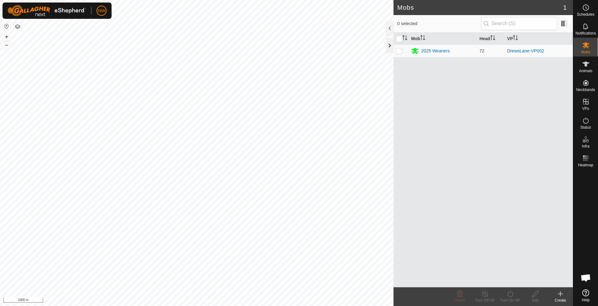
click at [388, 44] on div at bounding box center [390, 45] width 8 height 15
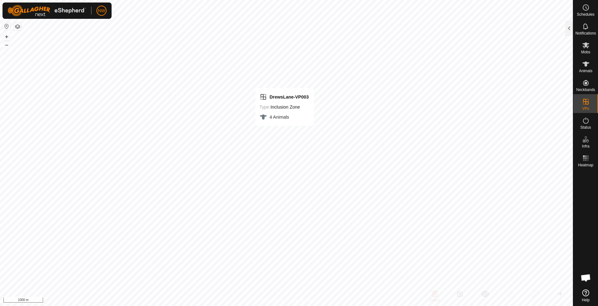
checkbox input "false"
click at [585, 120] on icon at bounding box center [586, 121] width 8 height 8
click at [584, 122] on icon at bounding box center [586, 121] width 8 height 8
click at [584, 43] on icon at bounding box center [585, 45] width 7 height 6
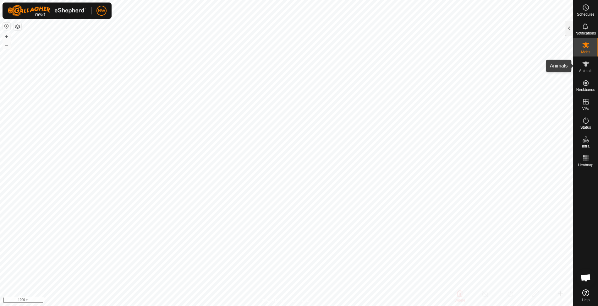
click at [586, 68] on es-animals-svg-icon at bounding box center [585, 64] width 11 height 10
checkbox input "true"
click at [584, 64] on icon at bounding box center [586, 64] width 8 height 8
click at [584, 117] on icon at bounding box center [586, 121] width 8 height 8
click at [586, 126] on span "Status" at bounding box center [585, 128] width 11 height 4
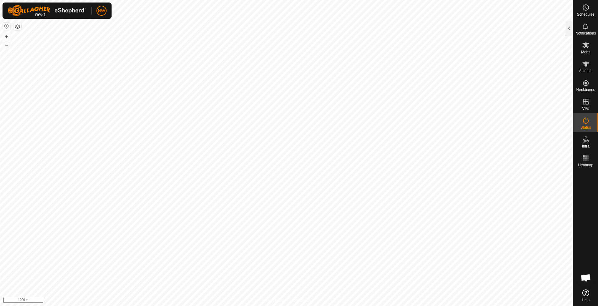
click at [586, 124] on es-activation-svg-icon at bounding box center [585, 121] width 11 height 10
click at [587, 106] on es-virtualpaddocks-svg-icon at bounding box center [585, 102] width 11 height 10
click at [544, 102] on link "In Rotation" at bounding box center [546, 101] width 54 height 13
click at [261, 306] on html "NW Schedules Notifications Mobs Animals Neckbands VPs Status Infra Heatmap Help…" at bounding box center [299, 153] width 598 height 306
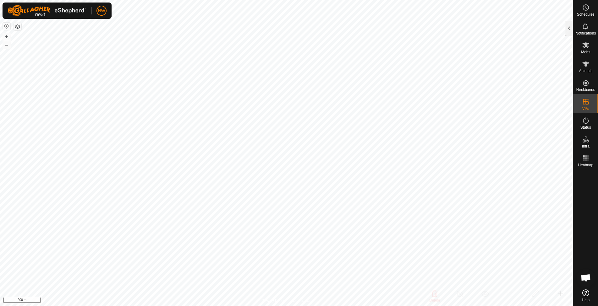
click at [292, 306] on html "NW Schedules Notifications Mobs Animals Neckbands VPs Status Infra Heatmap Help…" at bounding box center [299, 153] width 598 height 306
click at [588, 47] on icon at bounding box center [586, 45] width 8 height 8
click at [585, 70] on span "Animals" at bounding box center [586, 71] width 14 height 4
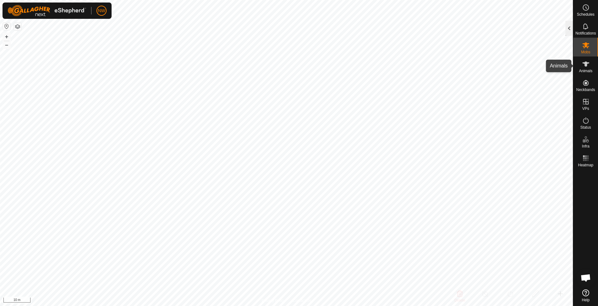
click at [567, 24] on div at bounding box center [569, 28] width 8 height 15
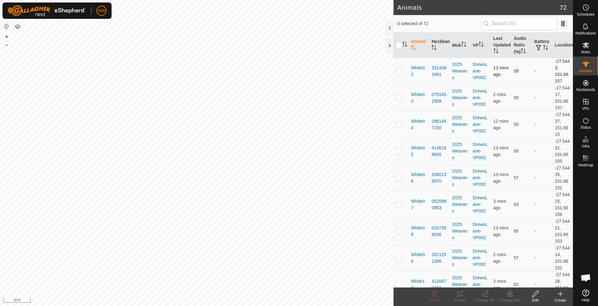
click at [399, 69] on p-checkbox at bounding box center [399, 70] width 6 height 5
click at [401, 70] on p-checkbox at bounding box center [399, 70] width 6 height 5
click at [398, 96] on p-checkbox at bounding box center [399, 97] width 6 height 5
checkbox input "false"
checkbox input "true"
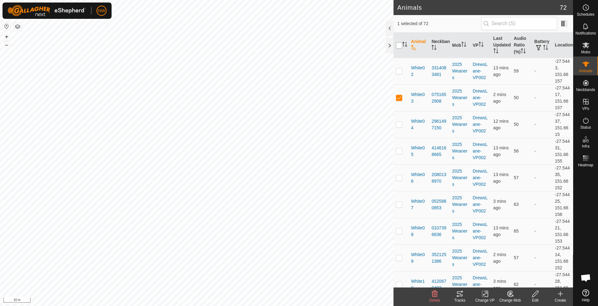
click at [399, 44] on input "checkbox" at bounding box center [399, 45] width 6 height 6
checkbox input "true"
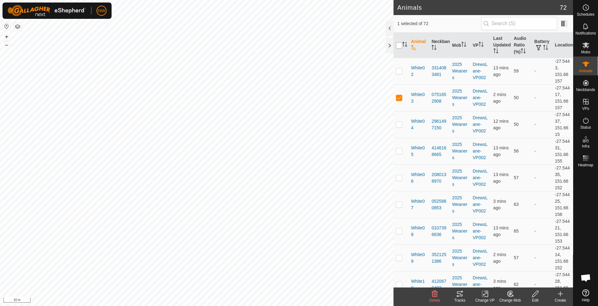
checkbox input "true"
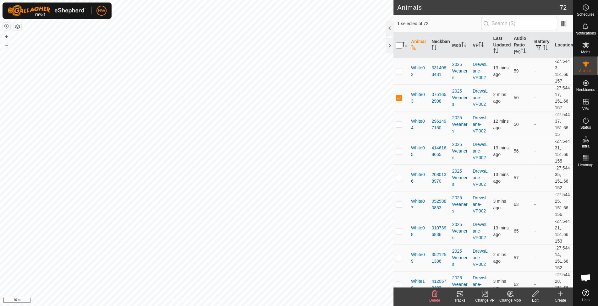
checkbox input "true"
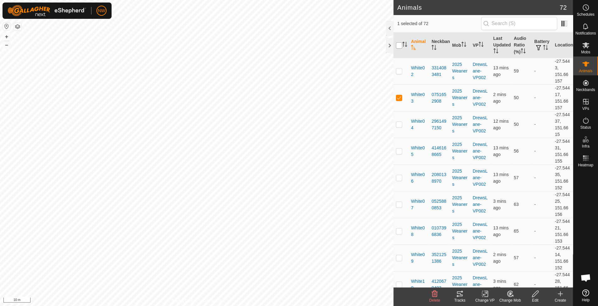
checkbox input "true"
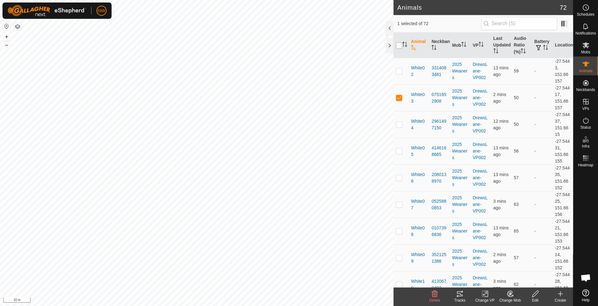
checkbox input "true"
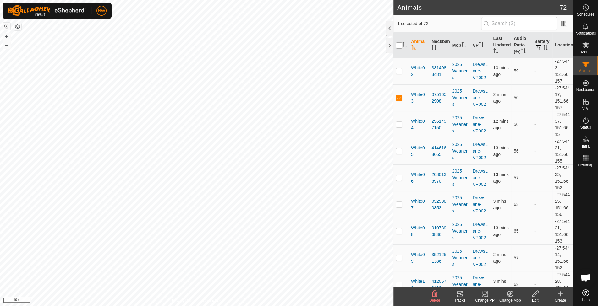
checkbox input "true"
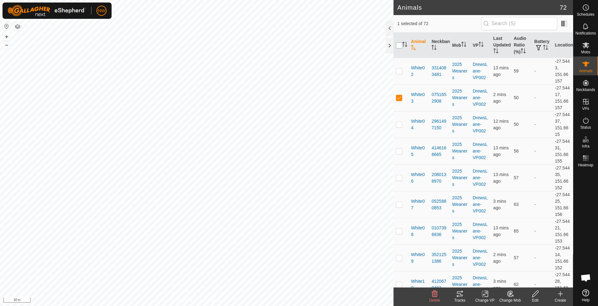
checkbox input "true"
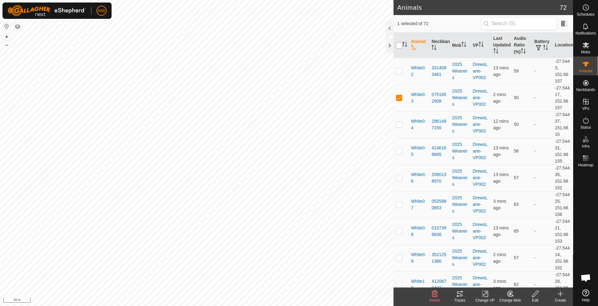
checkbox input "true"
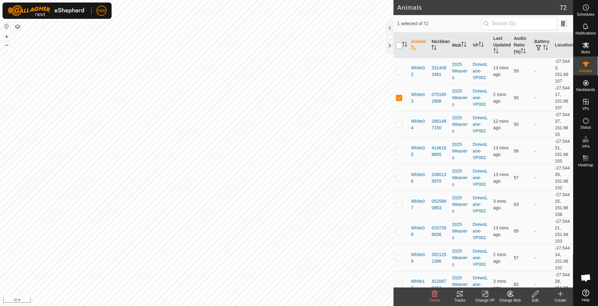
checkbox input "true"
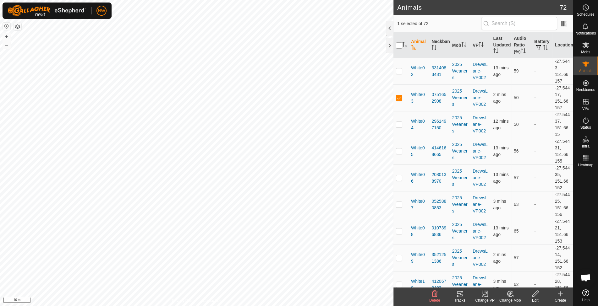
checkbox input "true"
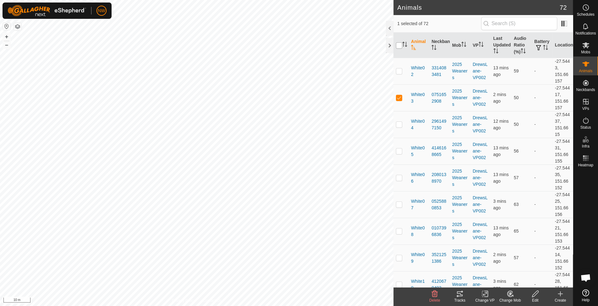
checkbox input "true"
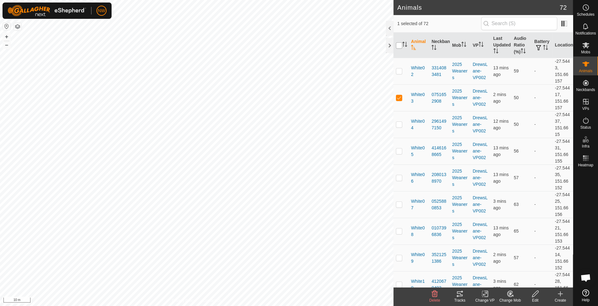
checkbox input "true"
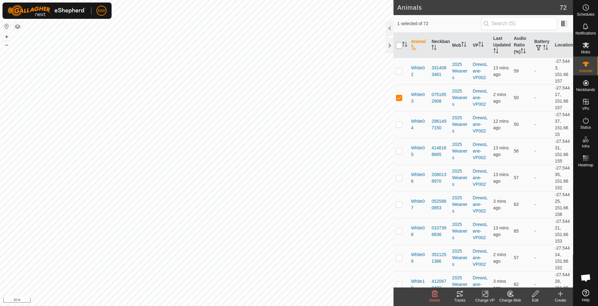
checkbox input "true"
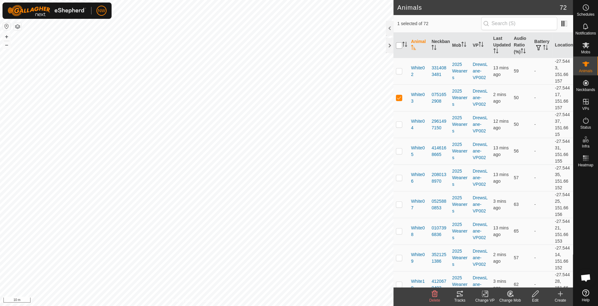
checkbox input "true"
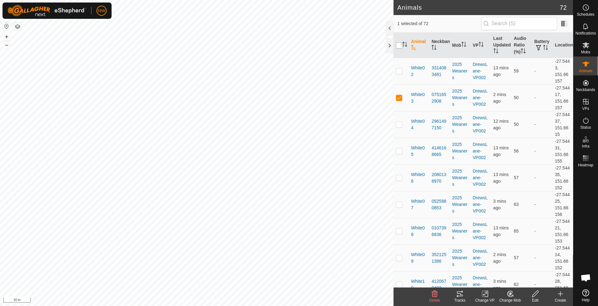
checkbox input "true"
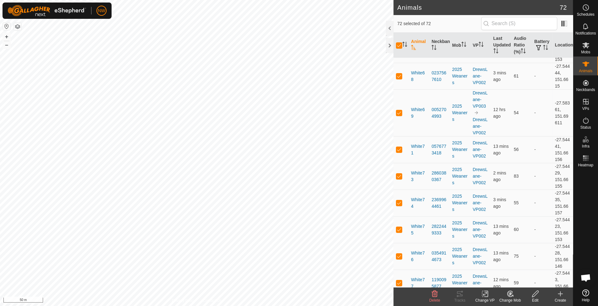
scroll to position [1765, 0]
click at [389, 27] on div at bounding box center [390, 28] width 8 height 15
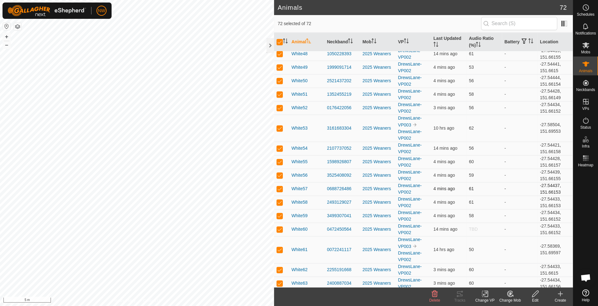
scroll to position [628, 0]
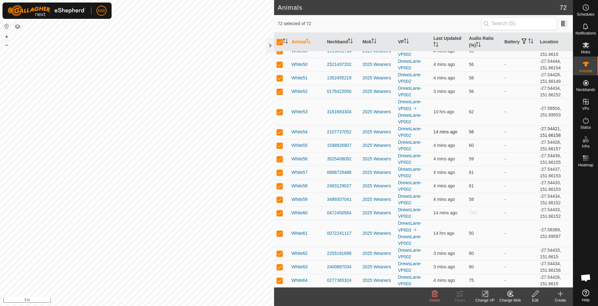
click at [542, 125] on td "-27.54421, 151.66158" at bounding box center [555, 132] width 36 height 14
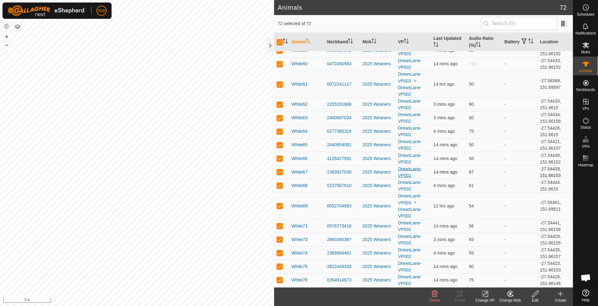
scroll to position [782, 0]
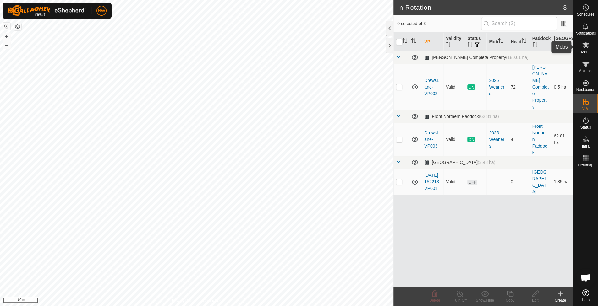
click at [587, 42] on icon at bounding box center [586, 45] width 8 height 8
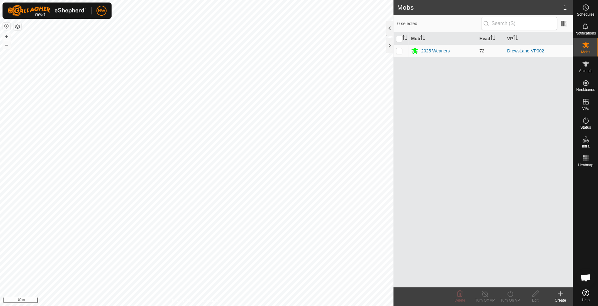
click at [401, 51] on p-checkbox at bounding box center [399, 50] width 6 height 5
checkbox input "true"
click at [418, 51] on icon at bounding box center [415, 51] width 8 height 8
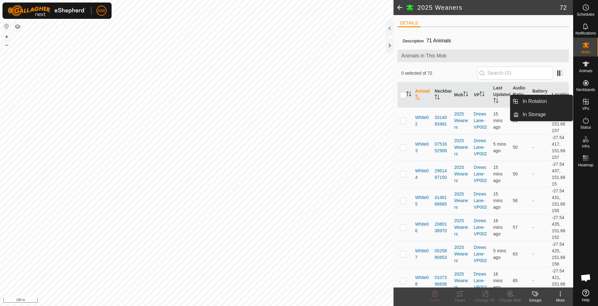
click at [586, 102] on icon at bounding box center [586, 102] width 6 height 6
click at [548, 101] on link "In Rotation" at bounding box center [546, 101] width 54 height 13
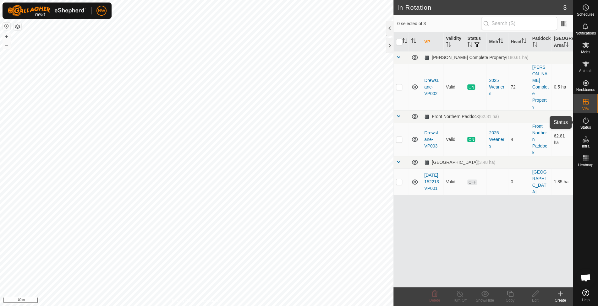
click at [587, 120] on icon at bounding box center [586, 121] width 8 height 8
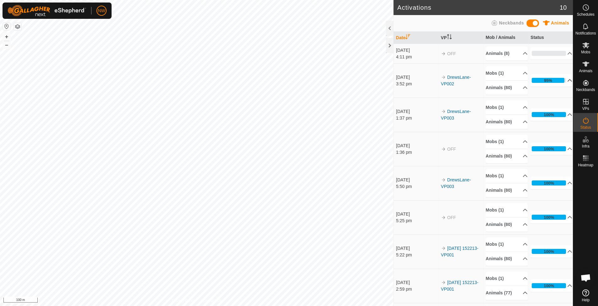
click at [559, 77] on p-accordion-header "95%" at bounding box center [551, 80] width 42 height 13
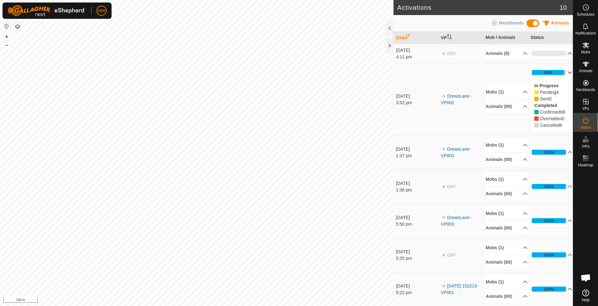
click at [561, 54] on p-accordion-header "0%" at bounding box center [551, 53] width 42 height 13
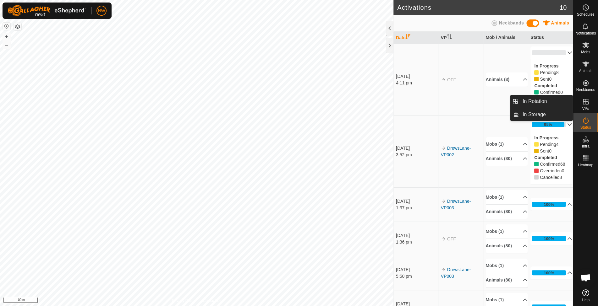
click at [583, 104] on icon at bounding box center [586, 102] width 6 height 6
click at [534, 102] on link "In Rotation" at bounding box center [546, 101] width 54 height 13
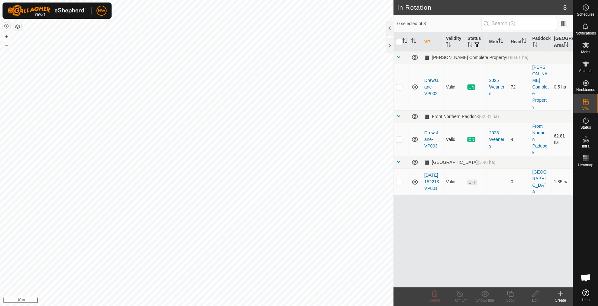
click at [400, 137] on p-checkbox at bounding box center [399, 139] width 6 height 5
click at [399, 137] on p-checkbox at bounding box center [399, 139] width 6 height 5
checkbox input "true"
drag, startPoint x: 430, startPoint y: 126, endPoint x: 449, endPoint y: 259, distance: 134.2
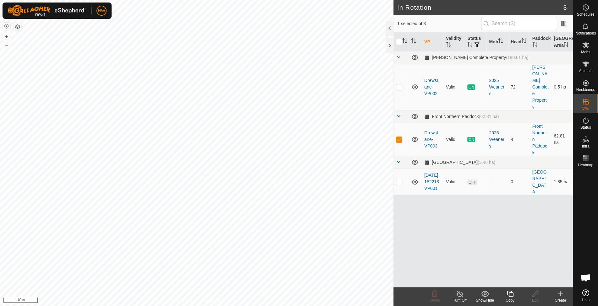
click at [449, 259] on div "VP Validity Status Mob Head Paddock Grazing Area Drews Complete Property (180.6…" at bounding box center [482, 160] width 179 height 255
click at [413, 136] on icon at bounding box center [415, 140] width 8 height 8
click at [428, 130] on link "DrewsLane-VP003" at bounding box center [431, 139] width 15 height 18
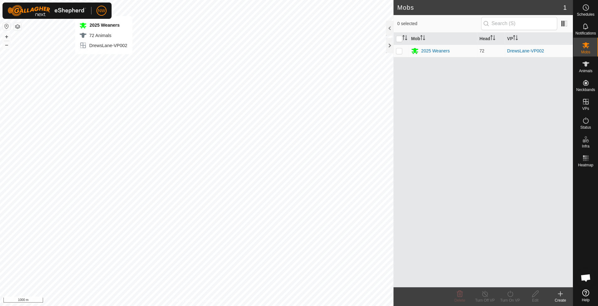
checkbox input "true"
click at [412, 87] on div "Mob Head VP 2025 Weaners 72 DrewsLane-VP002" at bounding box center [482, 160] width 179 height 255
click at [586, 68] on icon at bounding box center [586, 64] width 8 height 8
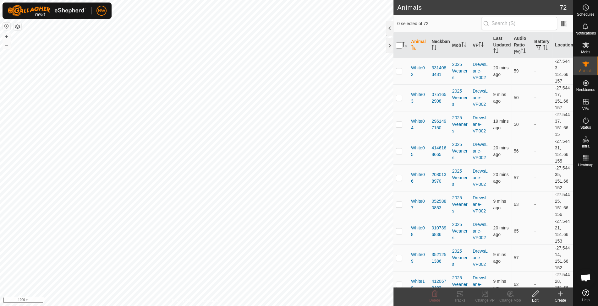
click at [402, 44] on input "checkbox" at bounding box center [399, 45] width 6 height 6
checkbox input "true"
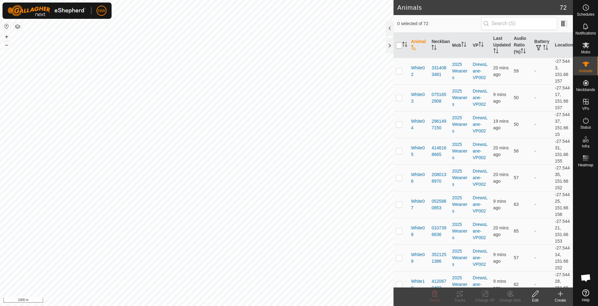
checkbox input "true"
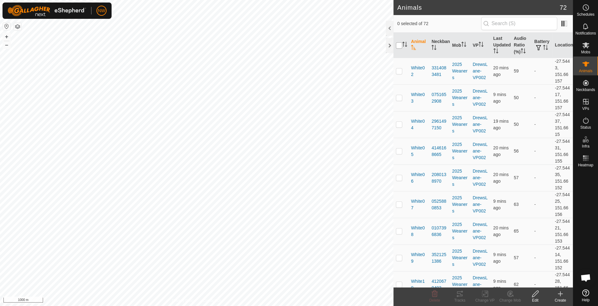
checkbox input "true"
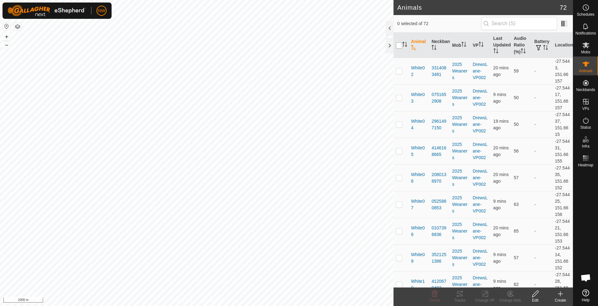
checkbox input "true"
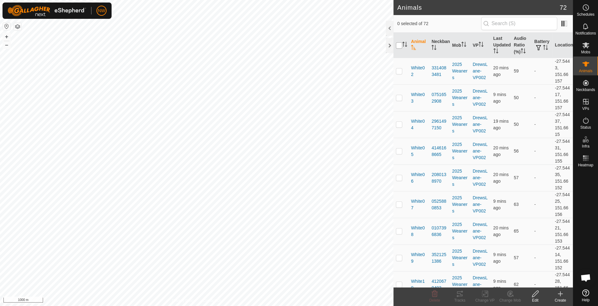
checkbox input "true"
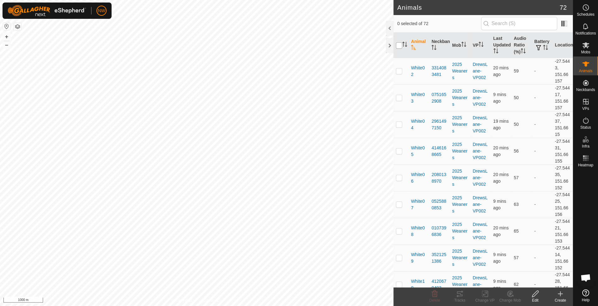
checkbox input "true"
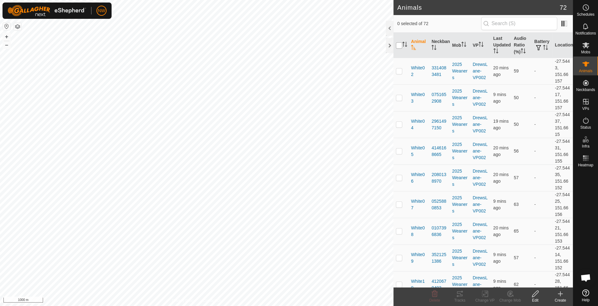
checkbox input "true"
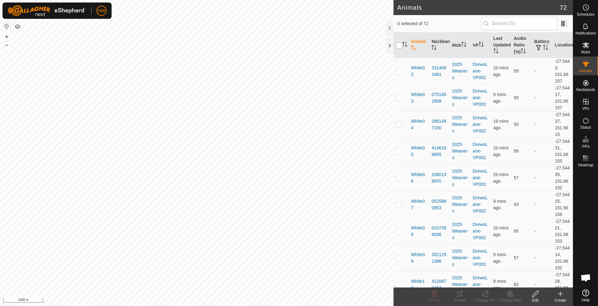
checkbox input "true"
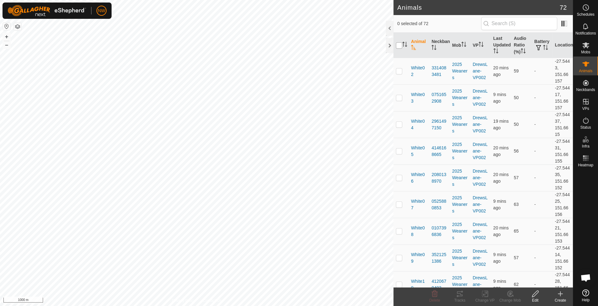
checkbox input "true"
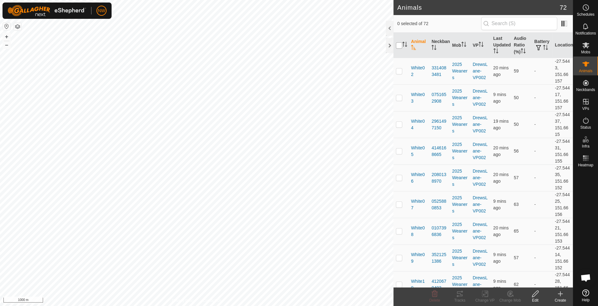
checkbox input "true"
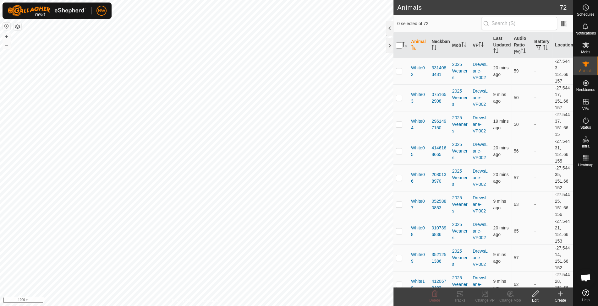
checkbox input "true"
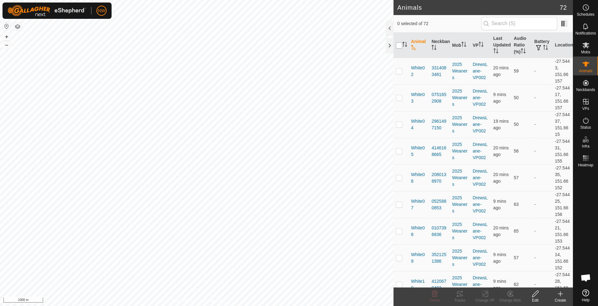
checkbox input "true"
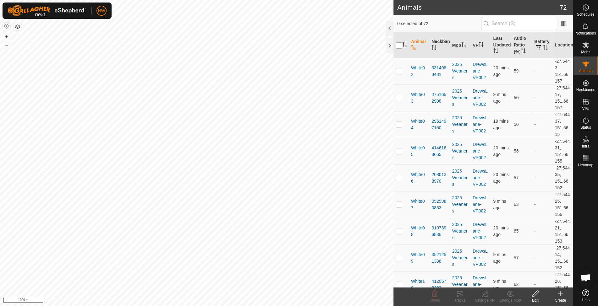
checkbox input "true"
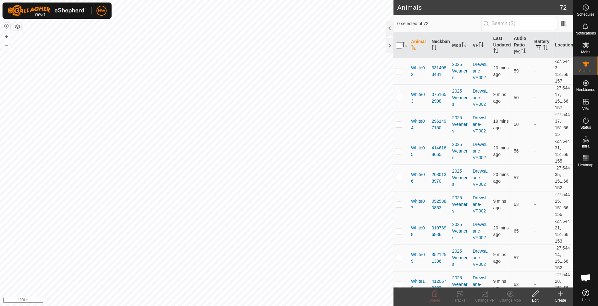
checkbox input "true"
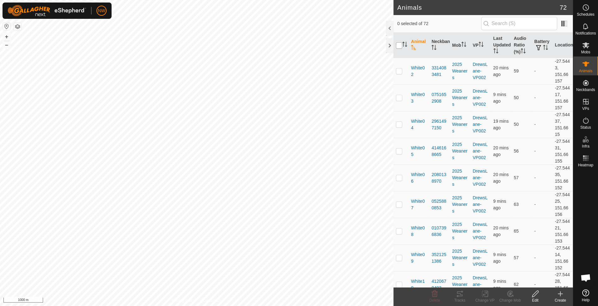
checkbox input "true"
click at [390, 25] on div at bounding box center [390, 28] width 8 height 15
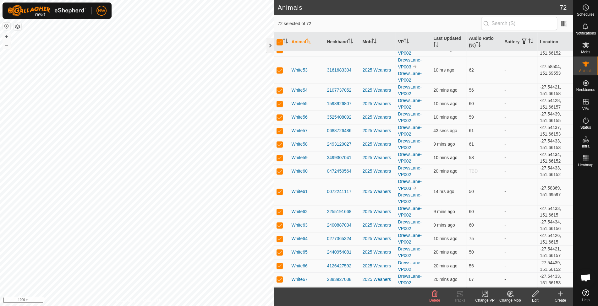
scroll to position [782, 0]
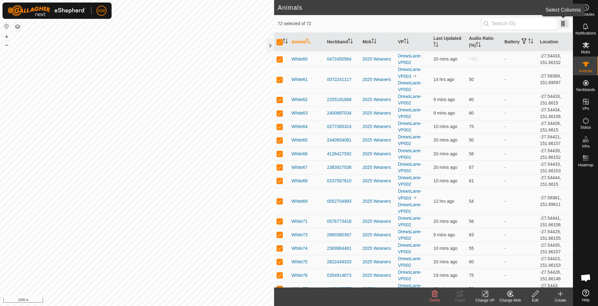
click at [564, 25] on span at bounding box center [564, 24] width 10 height 10
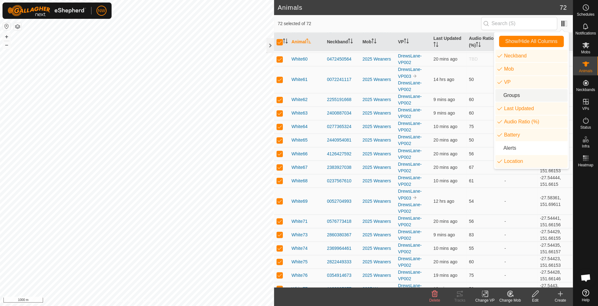
click at [508, 96] on li "Groups" at bounding box center [531, 95] width 72 height 13
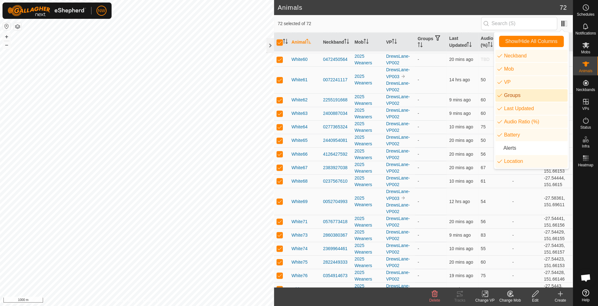
click at [508, 96] on li "Groups" at bounding box center [531, 95] width 72 height 13
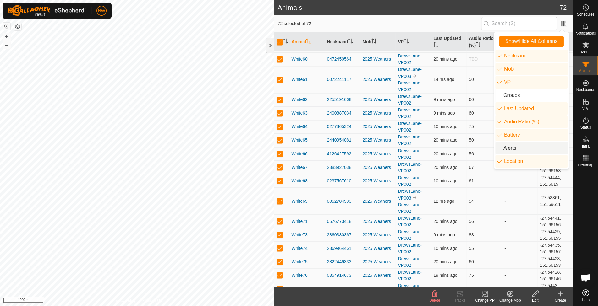
click at [506, 148] on li "Alerts" at bounding box center [531, 148] width 72 height 13
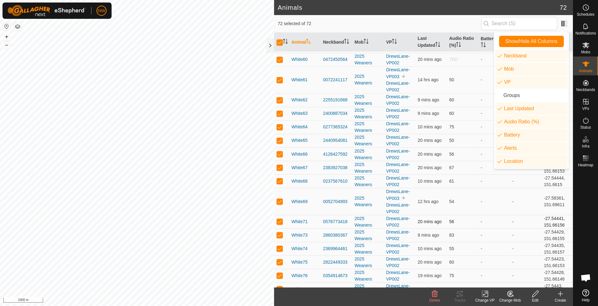
drag, startPoint x: 479, startPoint y: 217, endPoint x: 481, endPoint y: 205, distance: 11.4
click at [479, 216] on td "-" at bounding box center [493, 222] width 31 height 14
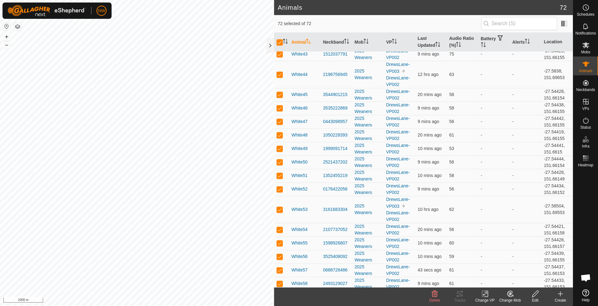
scroll to position [238, 0]
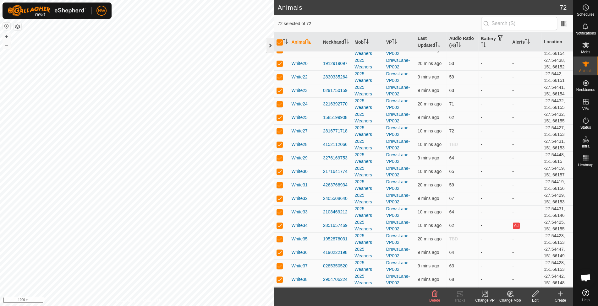
click at [270, 45] on div at bounding box center [270, 45] width 8 height 15
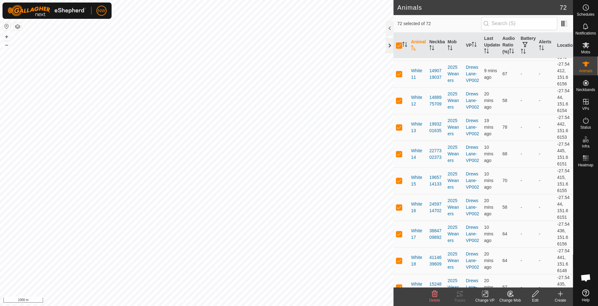
click at [390, 45] on div at bounding box center [390, 45] width 8 height 15
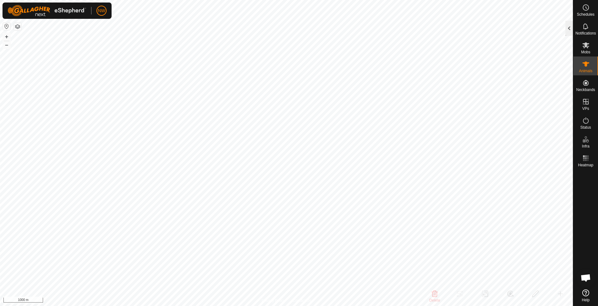
click at [572, 28] on div at bounding box center [569, 28] width 8 height 15
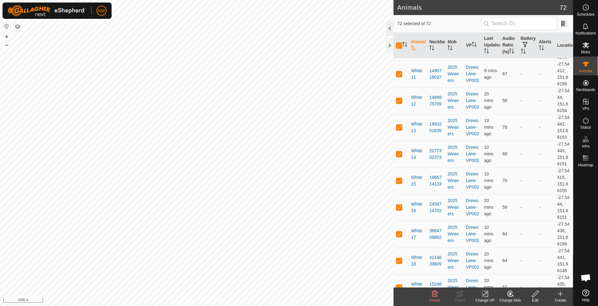
click at [390, 28] on div at bounding box center [390, 28] width 8 height 15
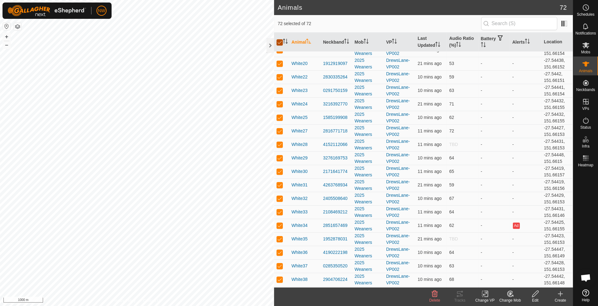
click at [281, 41] on input "checkbox" at bounding box center [279, 42] width 6 height 6
checkbox input "false"
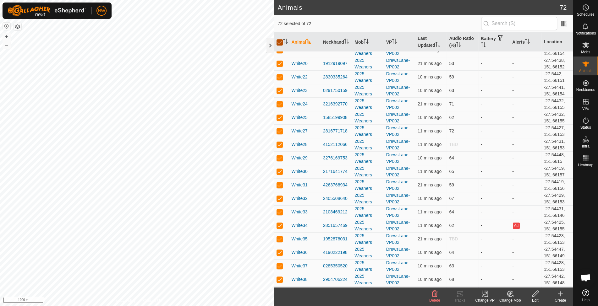
checkbox input "false"
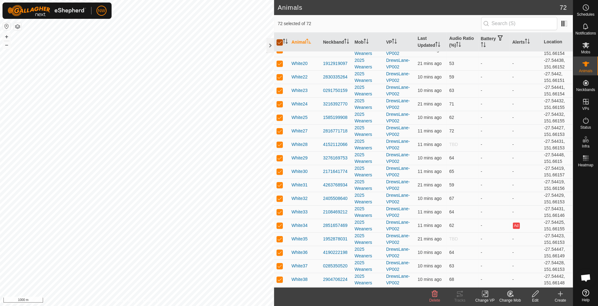
checkbox input "false"
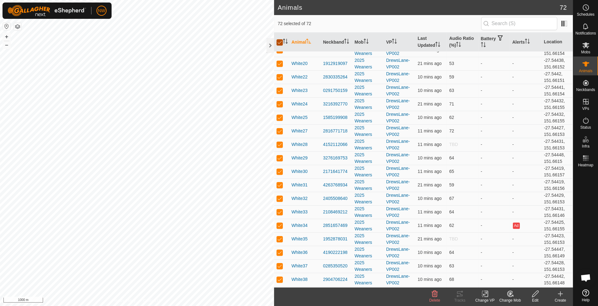
checkbox input "false"
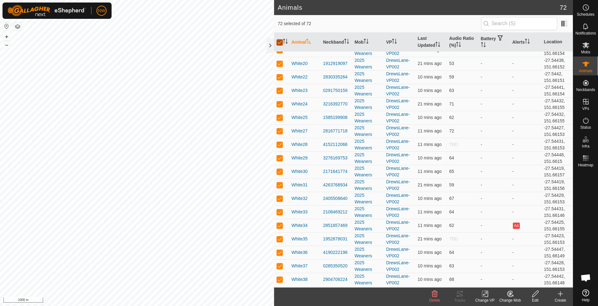
checkbox input "false"
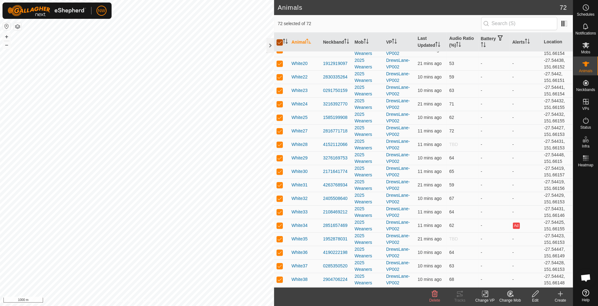
checkbox input "false"
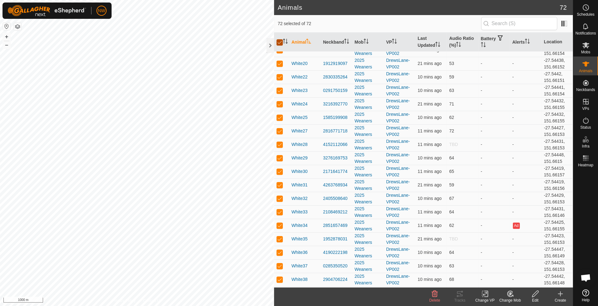
checkbox input "false"
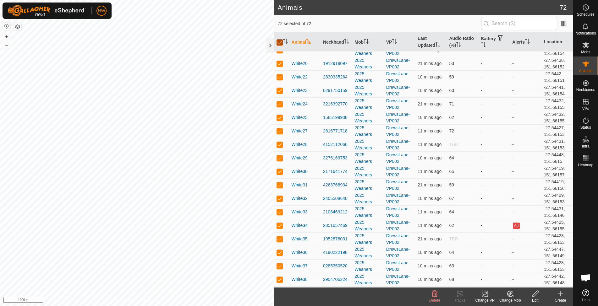
checkbox input "false"
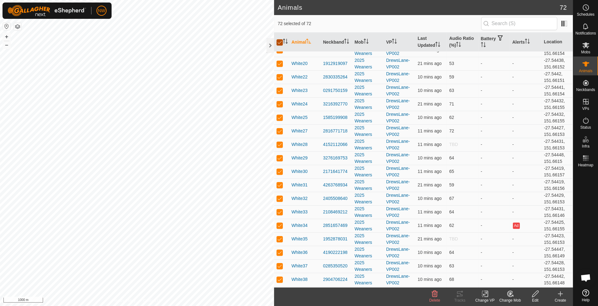
checkbox input "false"
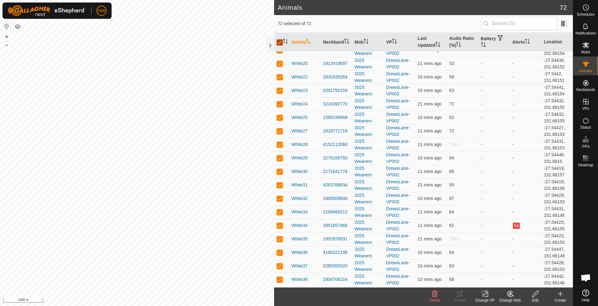
checkbox input "false"
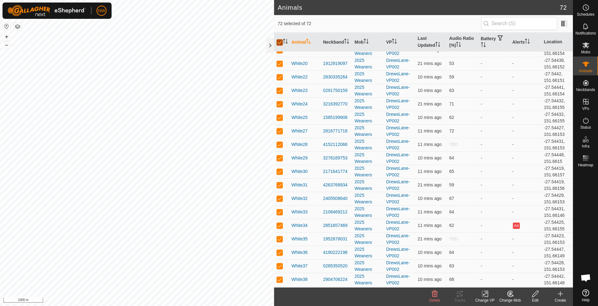
checkbox input "false"
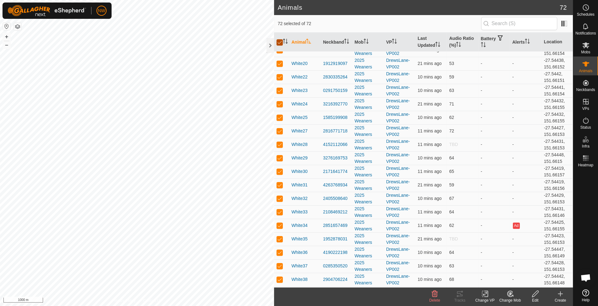
checkbox input "false"
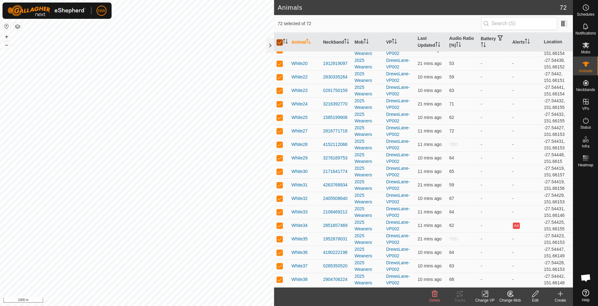
checkbox input "false"
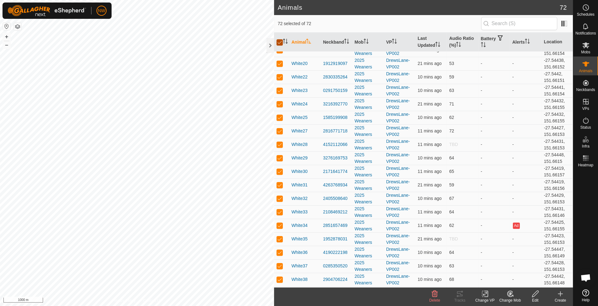
checkbox input "false"
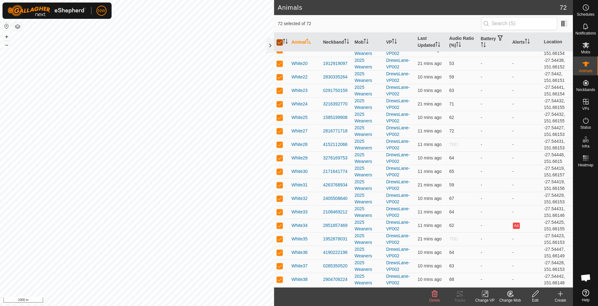
checkbox input "false"
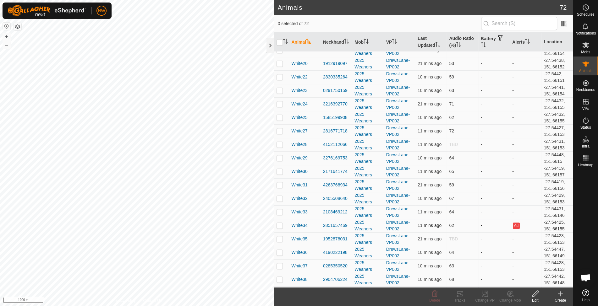
click at [281, 223] on p-checkbox at bounding box center [279, 225] width 6 height 5
checkbox input "true"
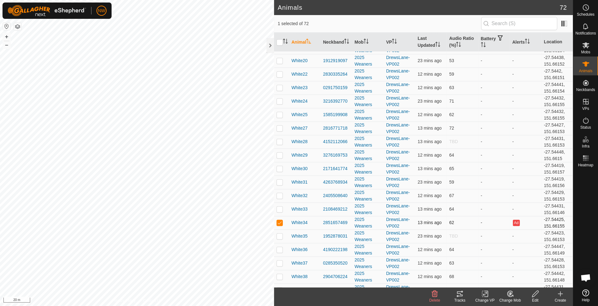
scroll to position [280, 0]
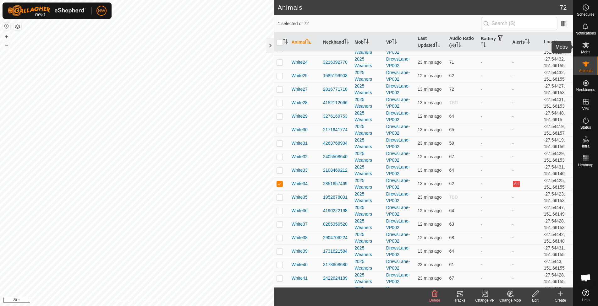
click at [589, 45] on icon at bounding box center [586, 45] width 8 height 8
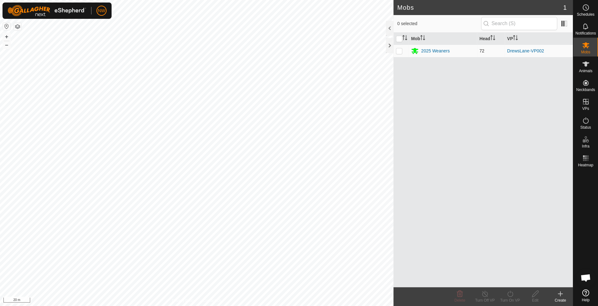
click at [396, 47] on td at bounding box center [400, 51] width 15 height 13
checkbox input "true"
checkbox input "false"
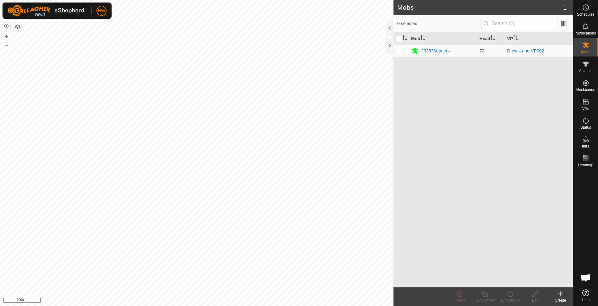
checkbox input "true"
click at [469, 193] on div "Mob Head VP 2025 Weaners 72 DrewsLane-VP002" at bounding box center [482, 160] width 179 height 255
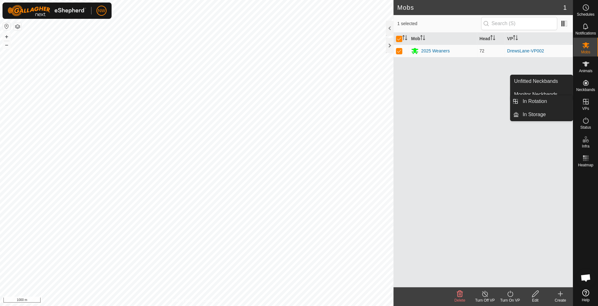
drag, startPoint x: 585, startPoint y: 94, endPoint x: 586, endPoint y: 102, distance: 8.2
click at [586, 102] on icon at bounding box center [586, 102] width 8 height 8
click at [553, 99] on link "In Rotation" at bounding box center [546, 101] width 54 height 13
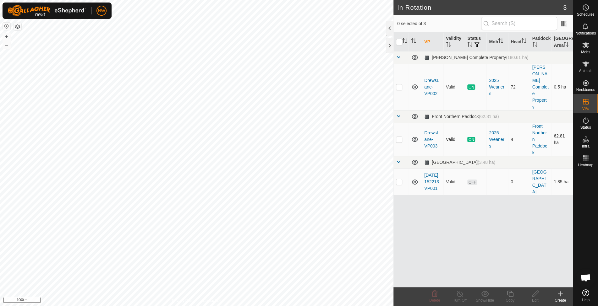
click at [398, 137] on p-checkbox at bounding box center [399, 139] width 6 height 5
checkbox input "true"
click at [461, 296] on line at bounding box center [459, 294] width 5 height 5
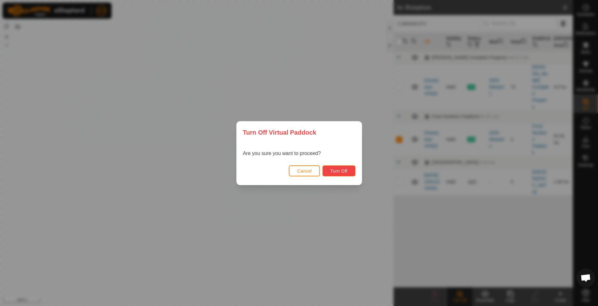
click at [345, 172] on span "Turn Off" at bounding box center [338, 171] width 17 height 5
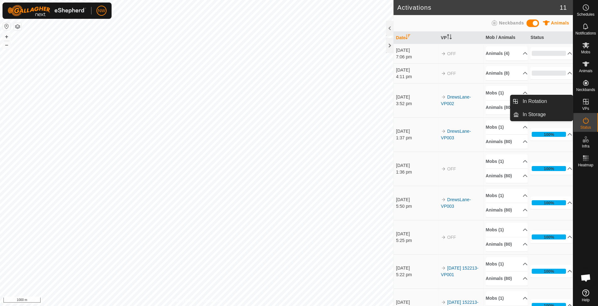
click at [588, 104] on icon at bounding box center [586, 102] width 8 height 8
click at [552, 102] on link "In Rotation" at bounding box center [546, 101] width 54 height 13
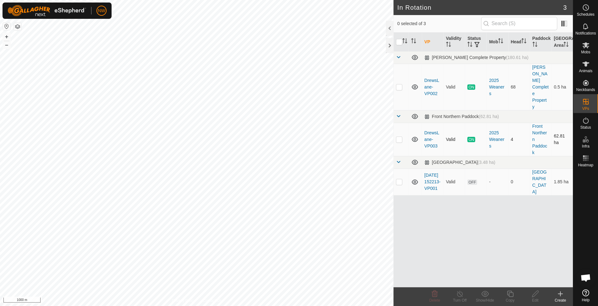
click at [400, 123] on td at bounding box center [400, 139] width 15 height 33
checkbox input "true"
drag, startPoint x: 428, startPoint y: 122, endPoint x: 427, endPoint y: 133, distance: 10.7
click at [427, 133] on link "DrewsLane-VP003" at bounding box center [431, 139] width 15 height 18
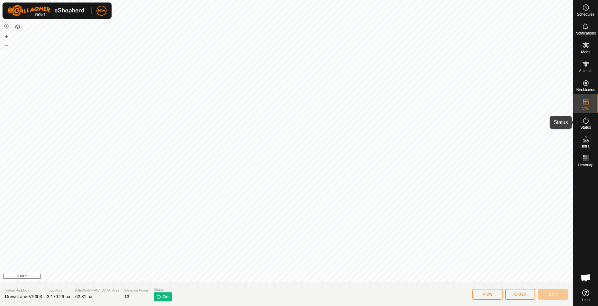
click at [582, 121] on icon at bounding box center [586, 121] width 8 height 8
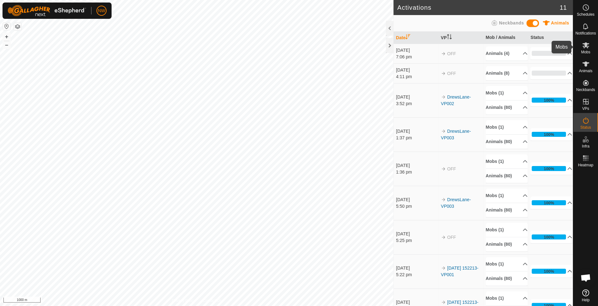
click at [590, 49] on es-mob-svg-icon at bounding box center [585, 45] width 11 height 10
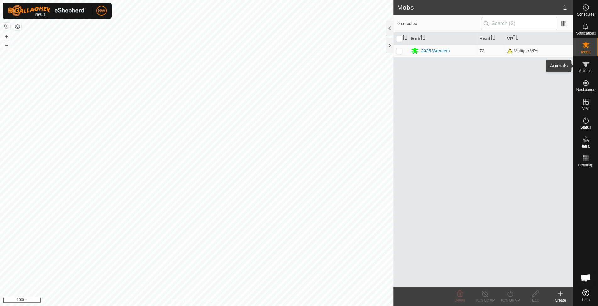
click at [587, 67] on icon at bounding box center [586, 64] width 8 height 8
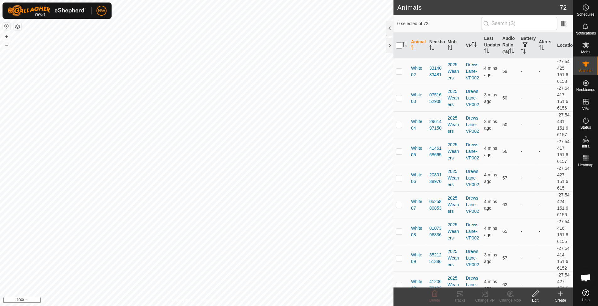
click at [401, 43] on input "checkbox" at bounding box center [399, 45] width 6 height 6
checkbox input "true"
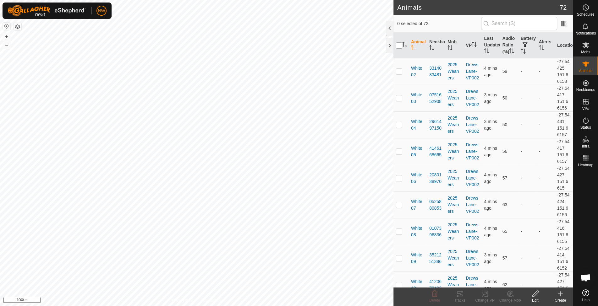
checkbox input "true"
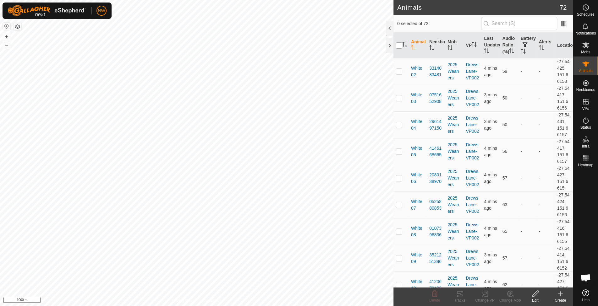
checkbox input "true"
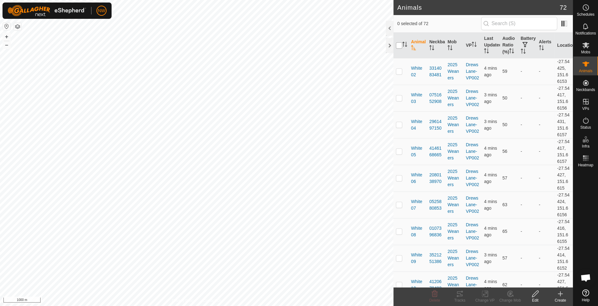
checkbox input "true"
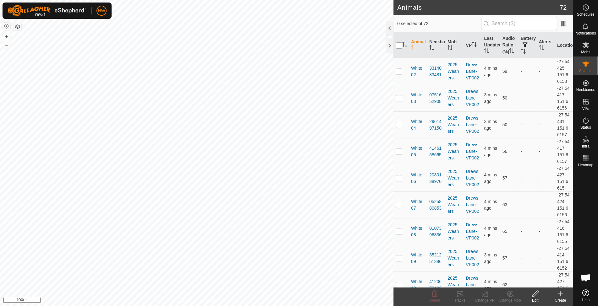
checkbox input "true"
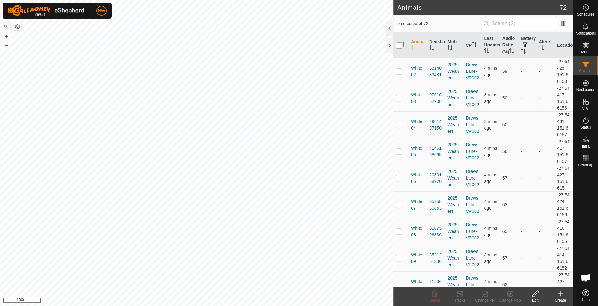
checkbox input "true"
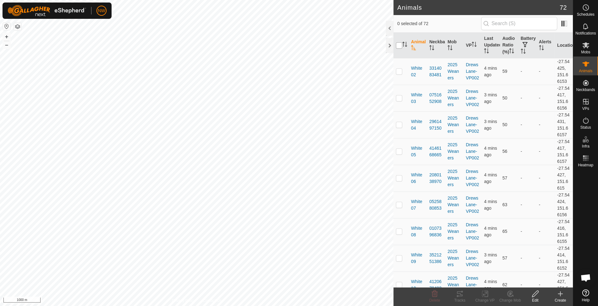
checkbox input "true"
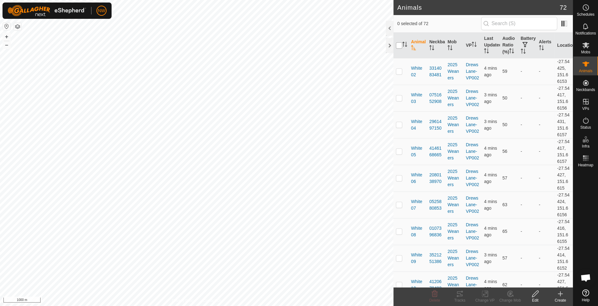
checkbox input "true"
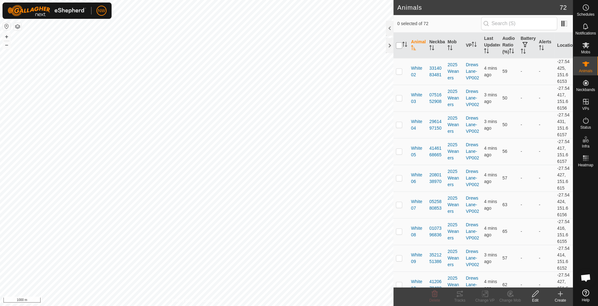
checkbox input "true"
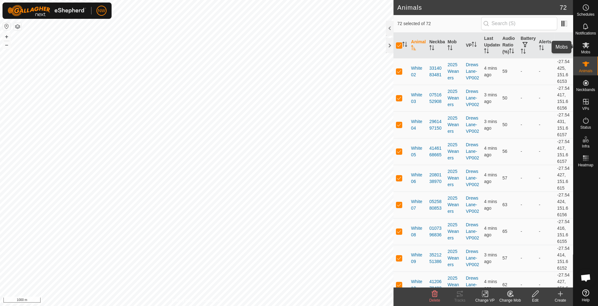
click at [588, 45] on icon at bounding box center [586, 45] width 8 height 8
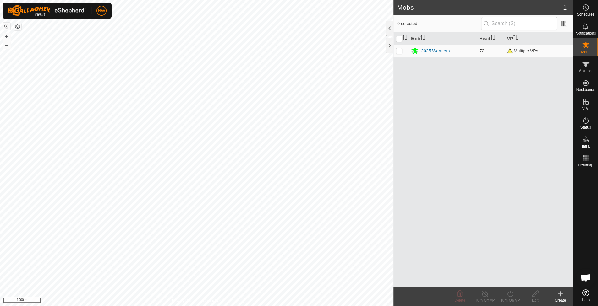
click at [394, 49] on td at bounding box center [400, 51] width 15 height 13
click at [536, 296] on icon at bounding box center [535, 294] width 8 height 8
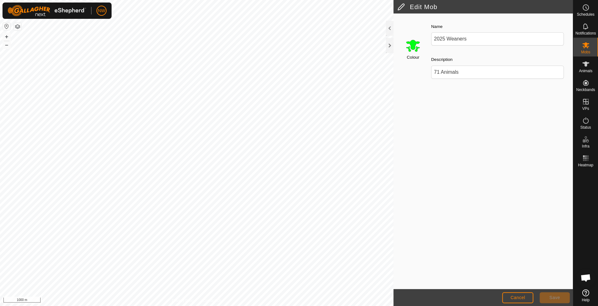
click at [435, 153] on div "Colour Name 2025 Weaners Description 71 Animals" at bounding box center [482, 152] width 179 height 276
click at [516, 293] on button "Cancel" at bounding box center [517, 297] width 31 height 11
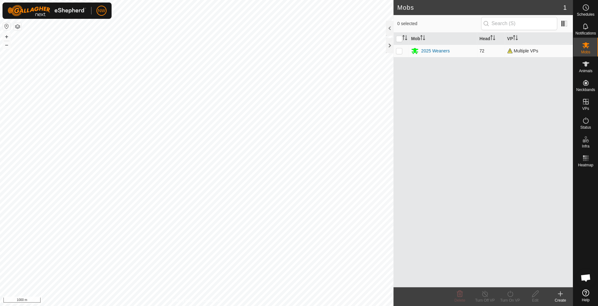
click at [400, 48] on p-checkbox at bounding box center [399, 50] width 6 height 5
click at [537, 299] on div "Edit" at bounding box center [534, 301] width 25 height 6
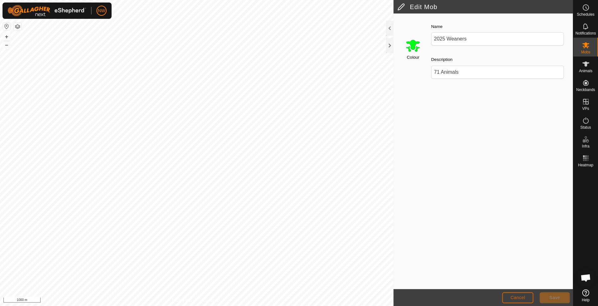
click at [522, 299] on span "Cancel" at bounding box center [517, 297] width 15 height 5
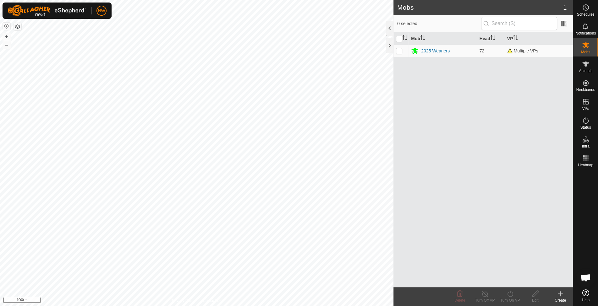
click at [476, 234] on div "Mob Head VP 2025 Weaners 72 Multiple VPs" at bounding box center [482, 160] width 179 height 255
click at [559, 293] on icon at bounding box center [560, 294] width 8 height 8
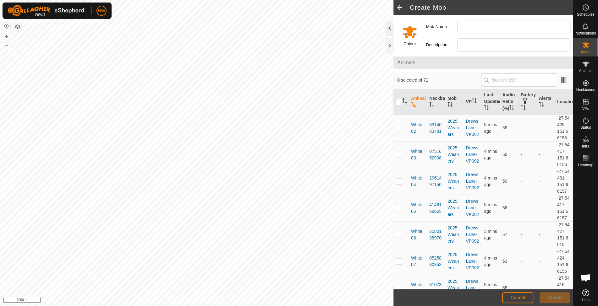
click at [390, 27] on div at bounding box center [390, 28] width 8 height 15
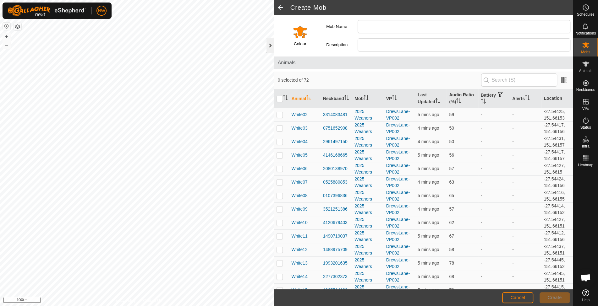
click at [270, 44] on div at bounding box center [270, 45] width 8 height 15
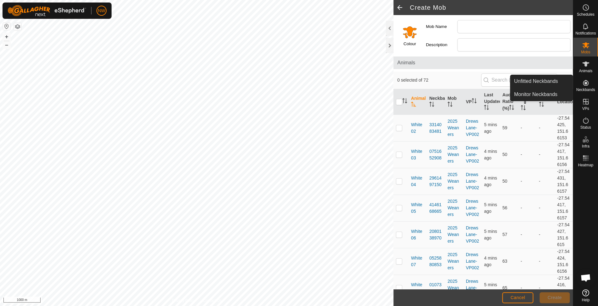
click at [587, 85] on icon at bounding box center [586, 83] width 6 height 6
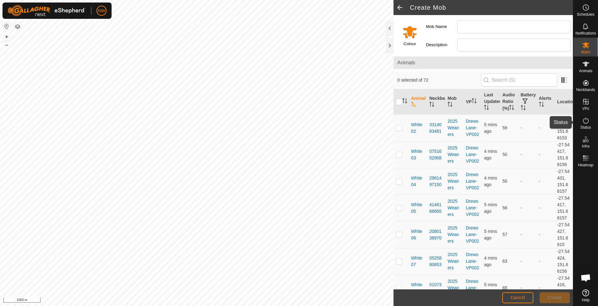
click at [587, 122] on icon at bounding box center [586, 121] width 8 height 8
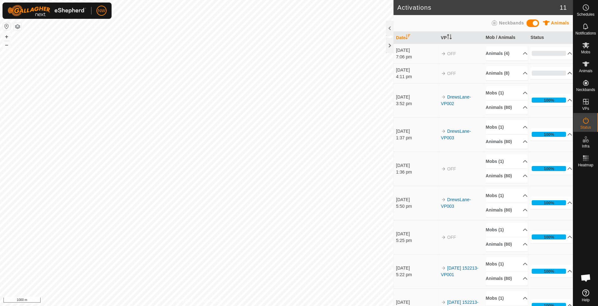
click at [557, 71] on p-accordion-header "0%" at bounding box center [551, 73] width 42 height 13
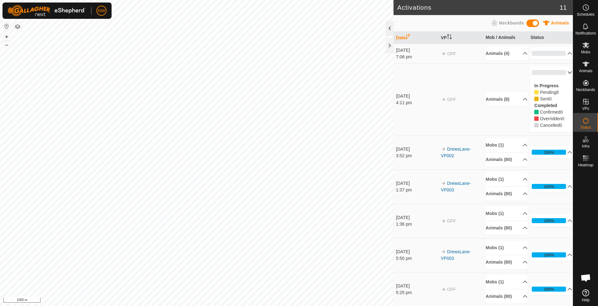
click at [389, 27] on div at bounding box center [390, 28] width 8 height 15
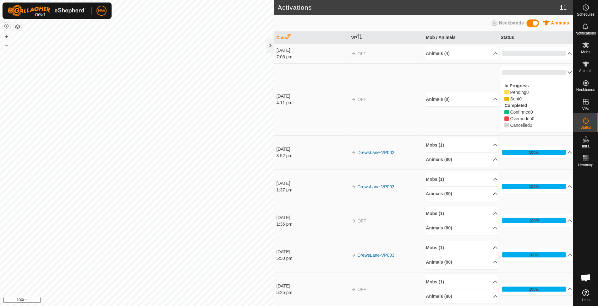
click at [559, 71] on p-accordion-header "0%" at bounding box center [536, 72] width 72 height 13
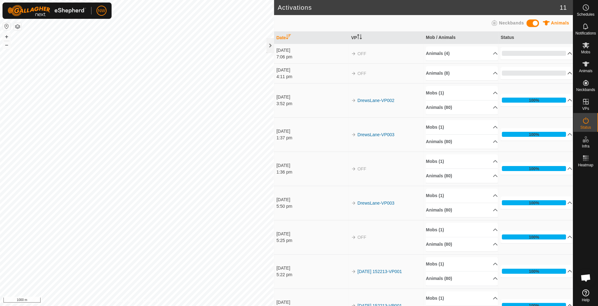
click at [557, 52] on p-accordion-header "0%" at bounding box center [536, 53] width 72 height 13
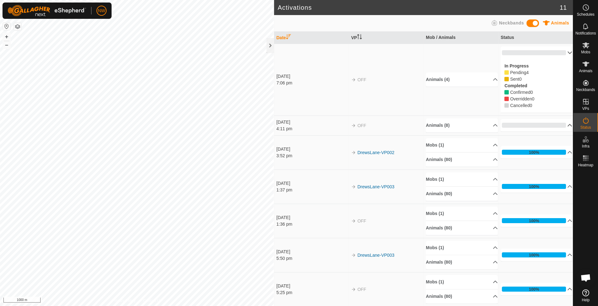
click at [559, 52] on p-accordion-header "0%" at bounding box center [536, 52] width 72 height 13
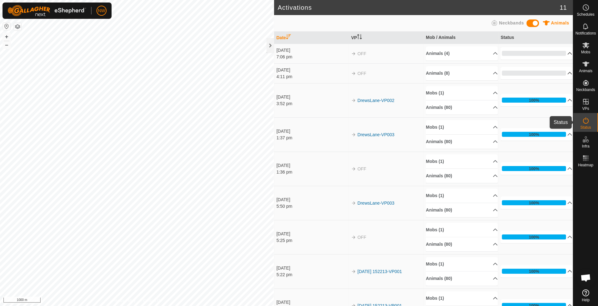
click at [585, 123] on icon at bounding box center [586, 120] width 6 height 6
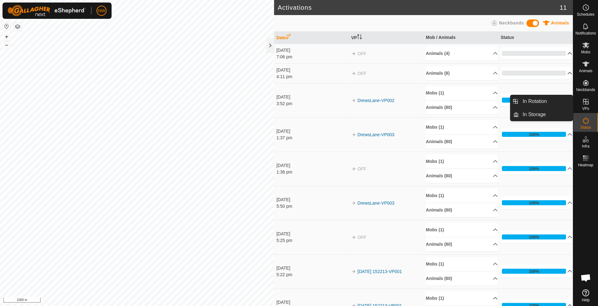
click at [583, 100] on icon at bounding box center [586, 102] width 6 height 6
click at [533, 99] on link "In Rotation" at bounding box center [546, 101] width 54 height 13
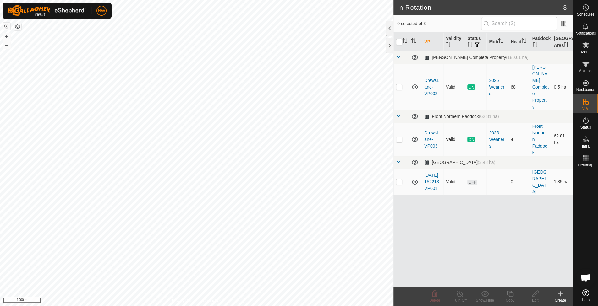
click at [396, 137] on p-checkbox at bounding box center [399, 139] width 6 height 5
click at [389, 26] on div at bounding box center [390, 28] width 8 height 15
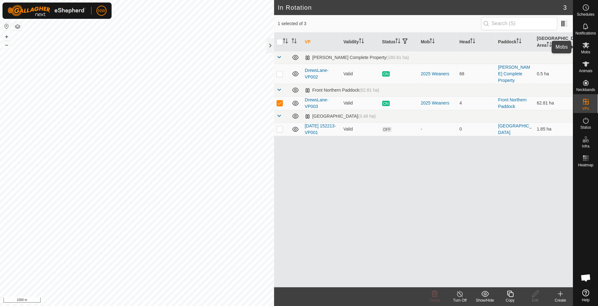
click at [584, 49] on icon at bounding box center [586, 45] width 8 height 8
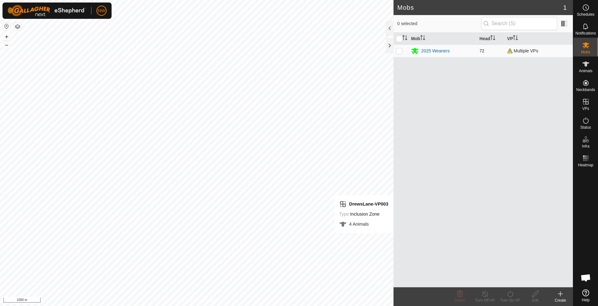
click at [400, 51] on p-checkbox at bounding box center [399, 50] width 6 height 5
click at [590, 67] on es-animals-svg-icon at bounding box center [585, 64] width 11 height 10
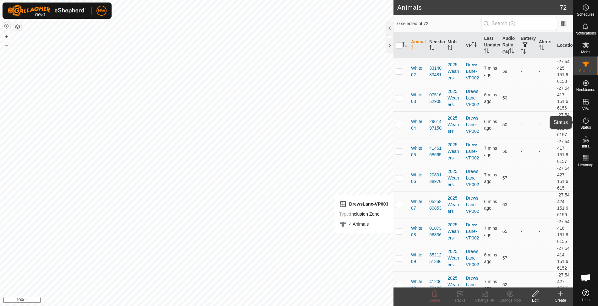
click at [587, 122] on icon at bounding box center [586, 120] width 6 height 6
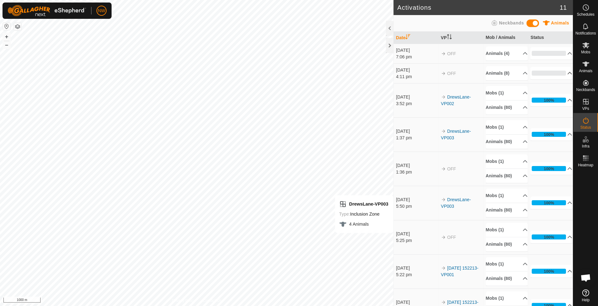
click at [557, 72] on p-accordion-header "0%" at bounding box center [551, 73] width 42 height 13
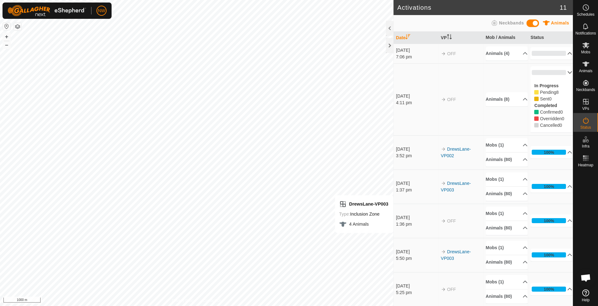
click at [561, 51] on p-accordion-header "0%" at bounding box center [551, 53] width 42 height 13
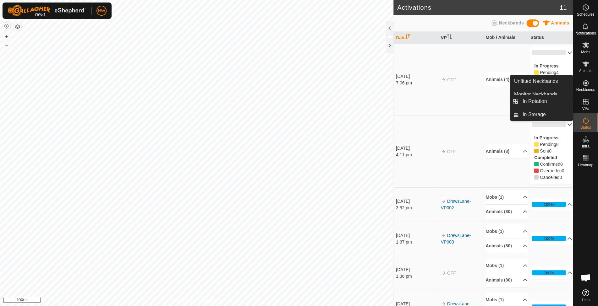
drag, startPoint x: 584, startPoint y: 97, endPoint x: 586, endPoint y: 100, distance: 3.2
click at [586, 100] on icon at bounding box center [586, 102] width 8 height 8
click at [544, 102] on link "In Rotation" at bounding box center [546, 101] width 54 height 13
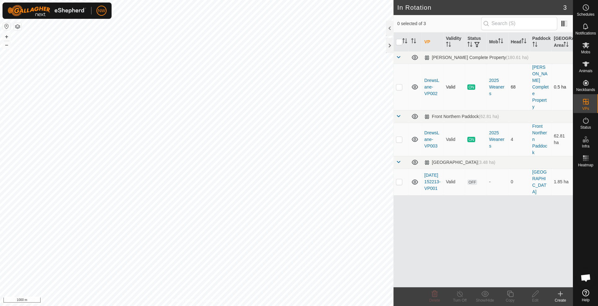
click at [399, 85] on p-checkbox at bounding box center [399, 87] width 6 height 5
click at [488, 298] on div "Show/Hide" at bounding box center [484, 301] width 25 height 6
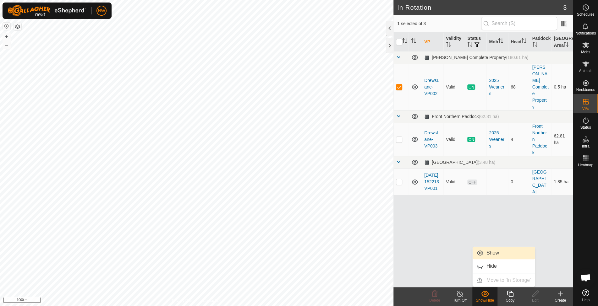
click at [482, 253] on link "Show" at bounding box center [504, 253] width 62 height 13
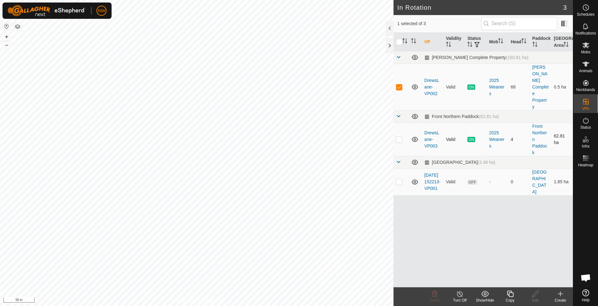
click at [398, 137] on p-checkbox at bounding box center [399, 139] width 6 height 5
click at [416, 136] on icon at bounding box center [415, 140] width 8 height 8
click at [416, 137] on icon at bounding box center [415, 139] width 6 height 5
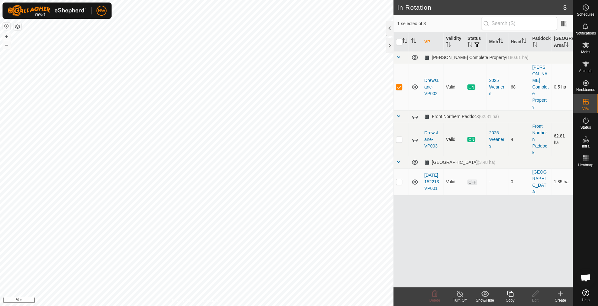
click at [416, 136] on icon at bounding box center [415, 140] width 8 height 8
click at [391, 28] on div at bounding box center [390, 28] width 8 height 15
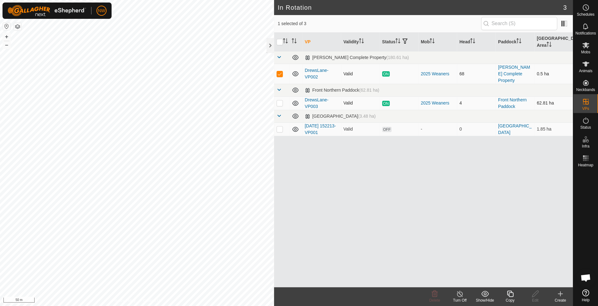
click at [281, 66] on td at bounding box center [281, 74] width 15 height 20
click at [282, 71] on p-checkbox at bounding box center [279, 73] width 6 height 5
click at [511, 67] on link "[PERSON_NAME] Complete Property" at bounding box center [514, 74] width 32 height 18
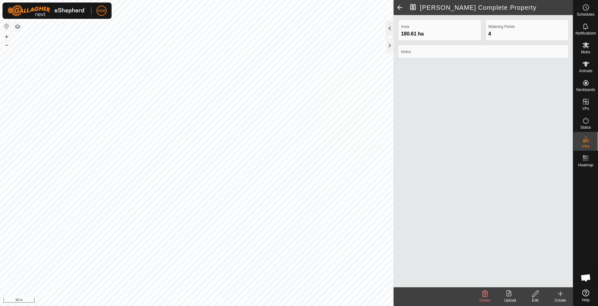
click at [390, 28] on div at bounding box center [390, 28] width 8 height 15
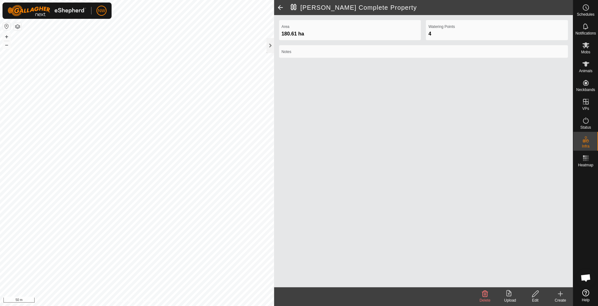
click at [280, 4] on span at bounding box center [280, 7] width 13 height 15
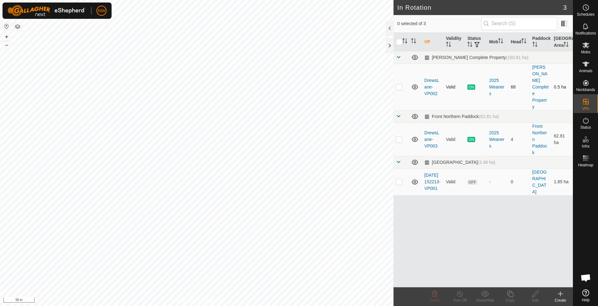
click at [400, 85] on p-checkbox at bounding box center [399, 87] width 6 height 5
click at [565, 20] on span at bounding box center [564, 24] width 10 height 10
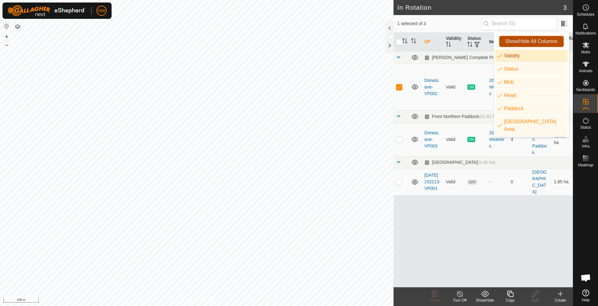
click at [535, 41] on span "Show/Hide All Columns" at bounding box center [531, 42] width 52 height 6
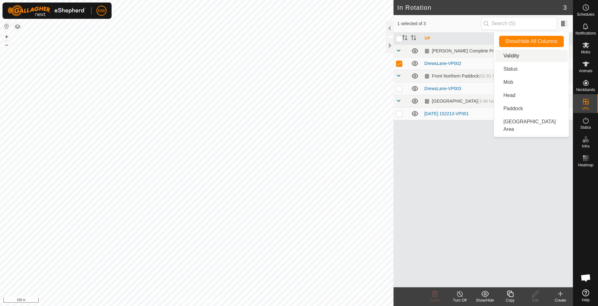
click at [443, 209] on div "[PERSON_NAME] Complete Property (180.61 ha) DrewsLane-VP002 Front Northern Padd…" at bounding box center [482, 160] width 179 height 255
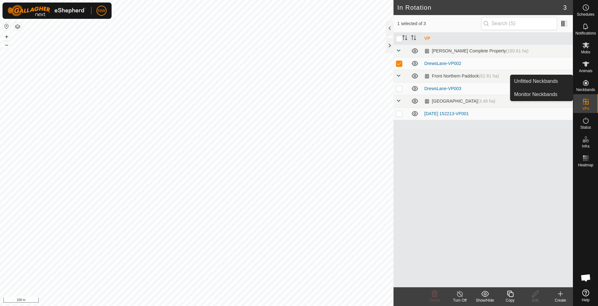
click at [582, 85] on icon at bounding box center [586, 83] width 8 height 8
click at [543, 79] on link "Unfitted Neckbands" at bounding box center [541, 81] width 62 height 13
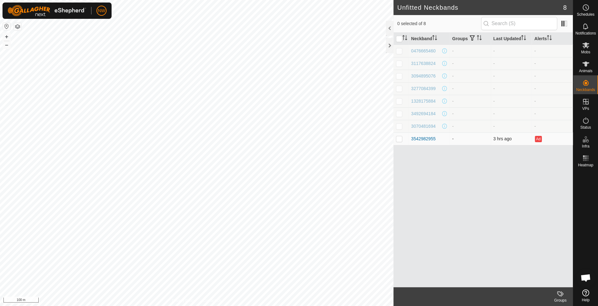
click at [398, 134] on td at bounding box center [400, 139] width 15 height 13
click at [400, 136] on p-checkbox at bounding box center [399, 138] width 6 height 5
click at [419, 138] on div "3542982955" at bounding box center [423, 139] width 25 height 7
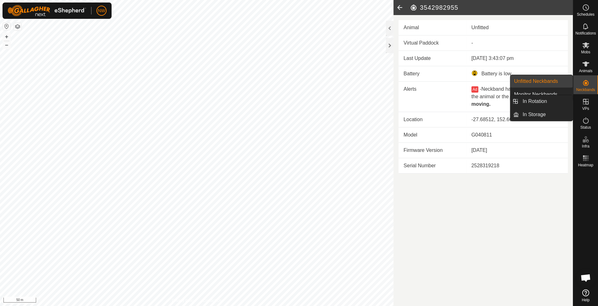
click at [590, 101] on es-virtualpaddocks-svg-icon at bounding box center [585, 102] width 11 height 10
click at [543, 103] on link "In Rotation" at bounding box center [546, 101] width 54 height 13
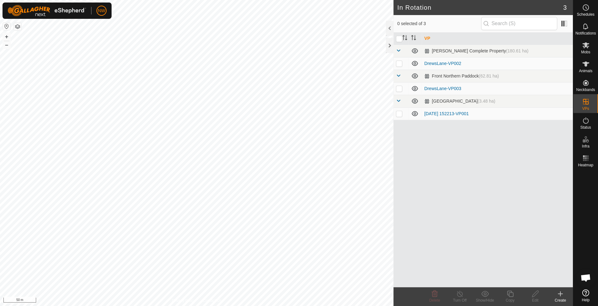
click at [397, 89] on p-checkbox at bounding box center [399, 88] width 6 height 5
click at [459, 295] on icon at bounding box center [460, 294] width 8 height 8
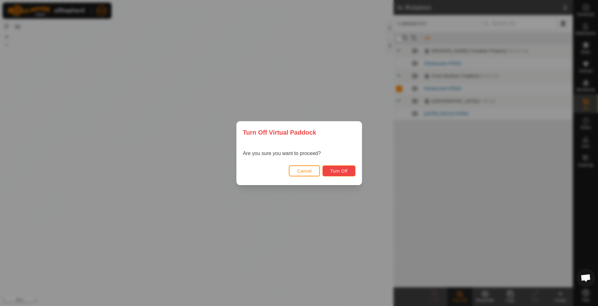
click at [339, 172] on span "Turn Off" at bounding box center [338, 171] width 17 height 5
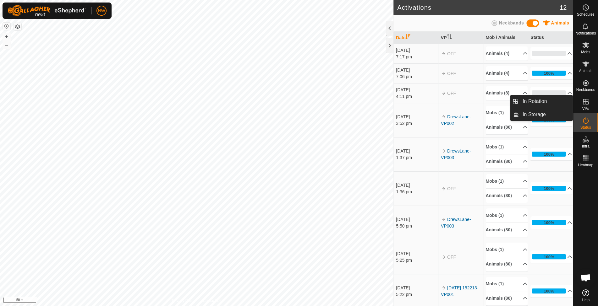
click at [592, 103] on div "VPs" at bounding box center [585, 103] width 25 height 19
click at [552, 104] on link "In Rotation" at bounding box center [546, 101] width 54 height 13
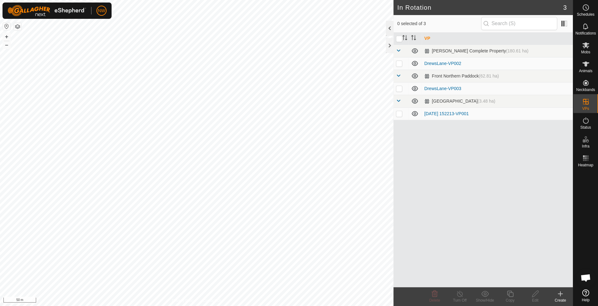
click at [389, 28] on div at bounding box center [390, 28] width 8 height 15
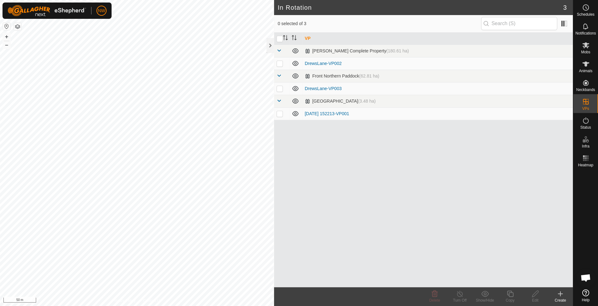
click at [281, 89] on p-checkbox at bounding box center [279, 88] width 6 height 5
click at [591, 51] on div "Mobs" at bounding box center [585, 47] width 25 height 19
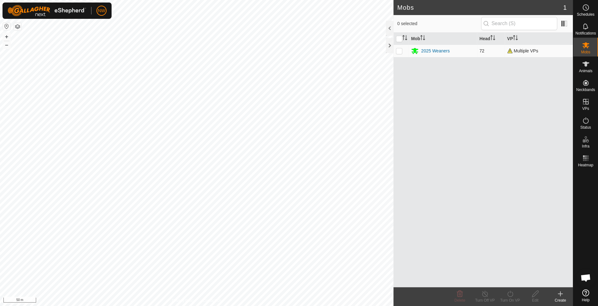
click at [396, 48] on p-checkbox at bounding box center [399, 50] width 6 height 5
click at [536, 297] on icon at bounding box center [535, 294] width 8 height 8
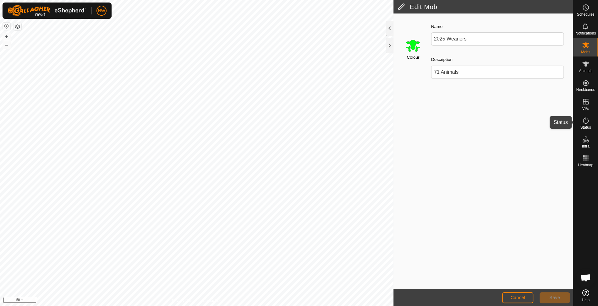
click at [587, 121] on icon at bounding box center [586, 121] width 8 height 8
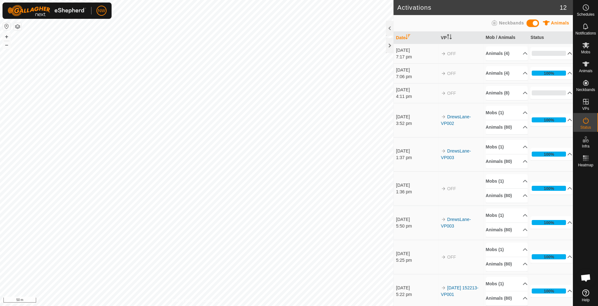
click at [561, 53] on p-accordion-header "0%" at bounding box center [551, 53] width 42 height 13
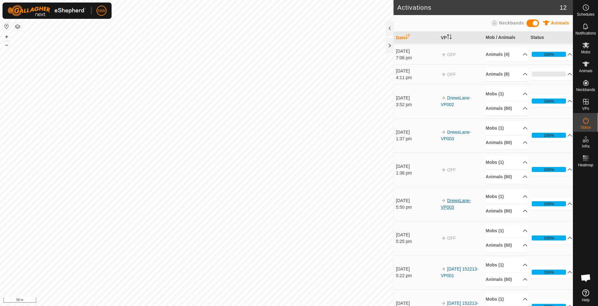
scroll to position [84, 0]
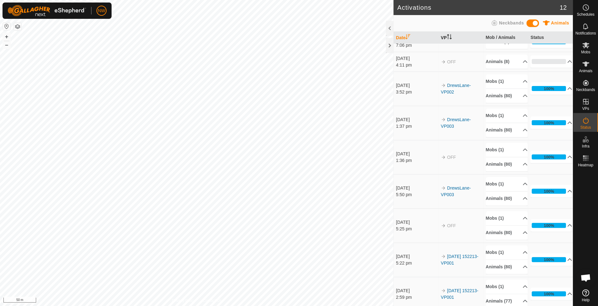
click at [441, 38] on th "VP" at bounding box center [460, 38] width 45 height 12
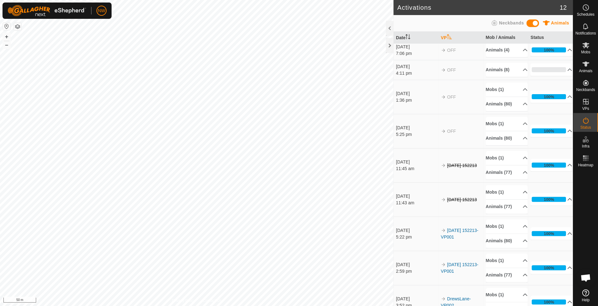
scroll to position [0, 0]
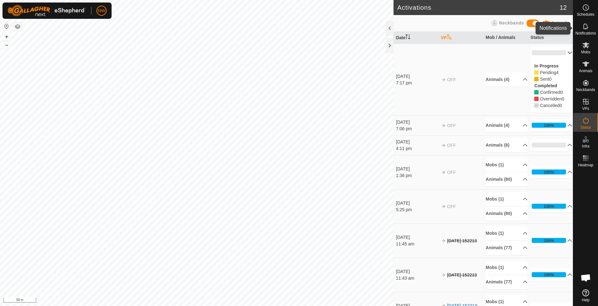
click at [587, 30] on icon at bounding box center [586, 27] width 8 height 8
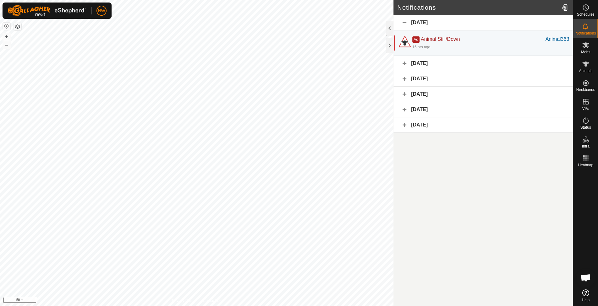
click at [404, 124] on div "[DATE]" at bounding box center [482, 124] width 179 height 15
click at [406, 124] on div "[DATE]" at bounding box center [482, 124] width 179 height 15
click at [403, 109] on div "[DATE]" at bounding box center [482, 109] width 179 height 15
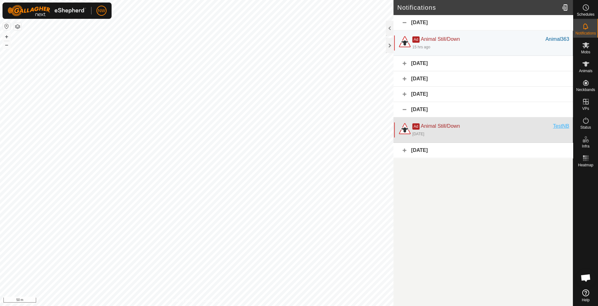
click at [559, 123] on div "TestNB" at bounding box center [561, 127] width 16 height 8
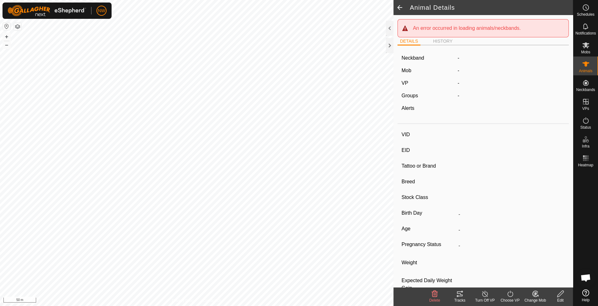
click at [403, 8] on span at bounding box center [399, 7] width 13 height 15
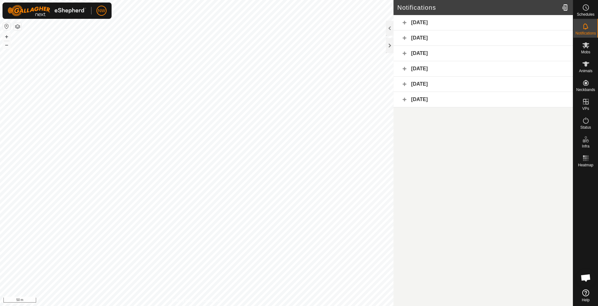
click at [405, 68] on div "[DATE]" at bounding box center [482, 68] width 179 height 15
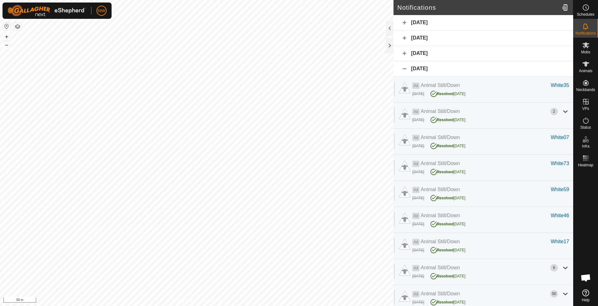
click at [587, 215] on div at bounding box center [585, 228] width 25 height 117
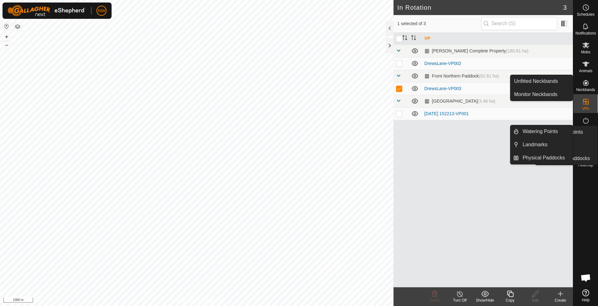
click at [589, 126] on span "Status" at bounding box center [585, 128] width 11 height 4
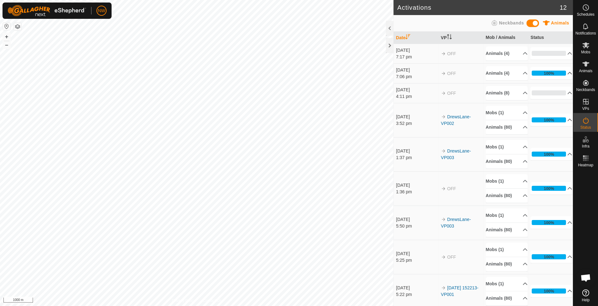
click at [559, 72] on p-accordion-header "100%" at bounding box center [551, 73] width 42 height 13
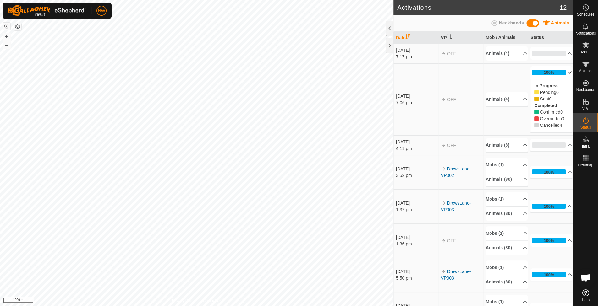
click at [449, 172] on td "DrewsLane-VP002" at bounding box center [460, 172] width 45 height 34
click at [387, 26] on div at bounding box center [390, 28] width 8 height 15
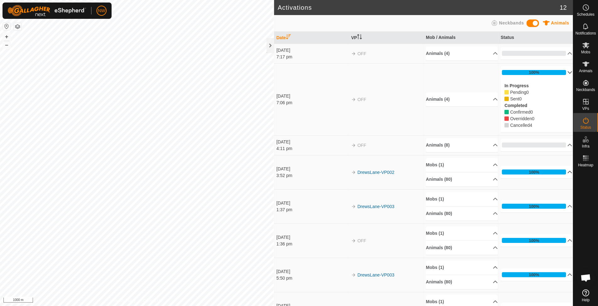
click at [559, 173] on p-accordion-header "100%" at bounding box center [536, 172] width 72 height 13
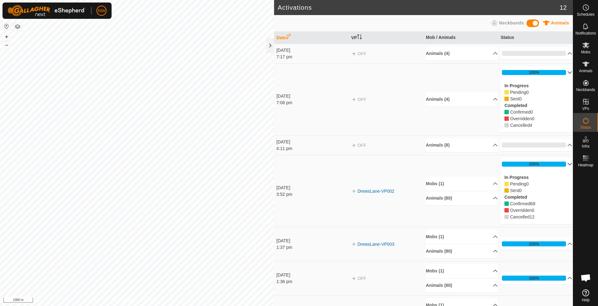
click at [560, 162] on p-accordion-header "100%" at bounding box center [536, 164] width 72 height 13
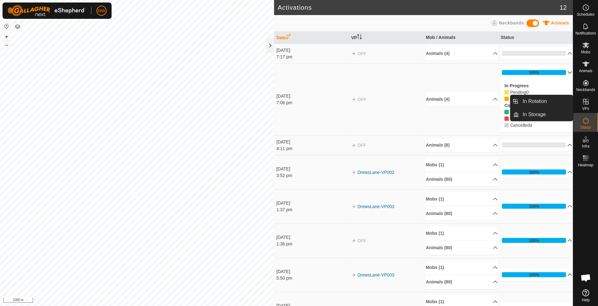
click at [589, 106] on es-virtualpaddocks-svg-icon at bounding box center [585, 102] width 11 height 10
click at [555, 104] on link "In Rotation" at bounding box center [546, 101] width 54 height 13
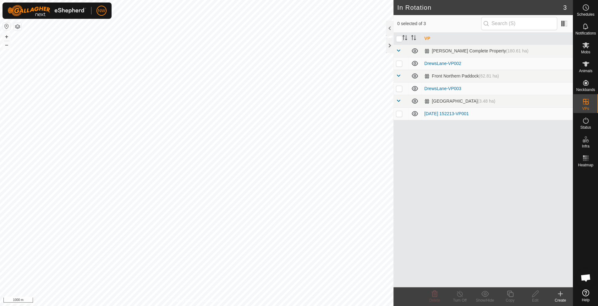
click at [400, 65] on p-checkbox at bounding box center [399, 63] width 6 height 5
click at [399, 39] on input "checkbox" at bounding box center [399, 39] width 6 height 6
click at [401, 89] on p-checkbox at bounding box center [399, 88] width 6 height 5
click at [458, 296] on icon at bounding box center [460, 294] width 8 height 8
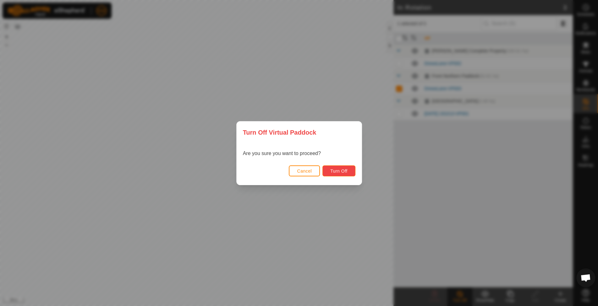
click at [342, 173] on span "Turn Off" at bounding box center [338, 171] width 17 height 5
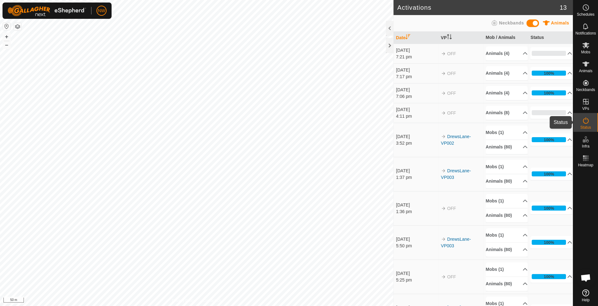
click at [581, 121] on es-activation-svg-icon at bounding box center [585, 121] width 11 height 10
click at [589, 68] on es-animals-svg-icon at bounding box center [585, 64] width 11 height 10
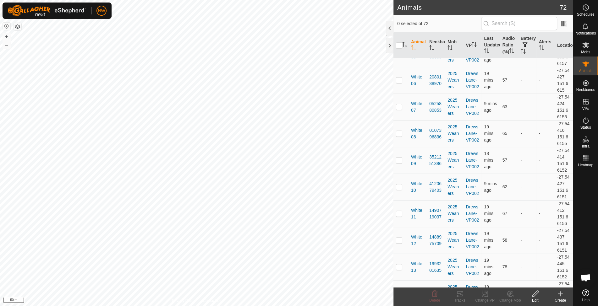
scroll to position [89, 0]
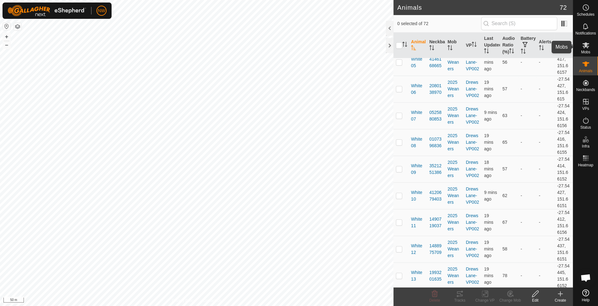
click at [590, 45] on es-mob-svg-icon at bounding box center [585, 45] width 11 height 10
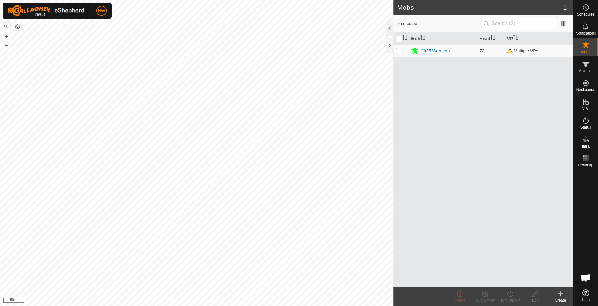
click at [400, 50] on p-checkbox at bounding box center [399, 50] width 6 height 5
click at [508, 294] on icon at bounding box center [510, 294] width 8 height 8
click at [509, 285] on link "Now" at bounding box center [529, 280] width 62 height 13
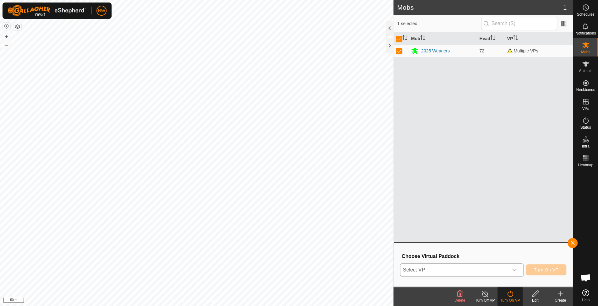
click at [512, 269] on div "dropdown trigger" at bounding box center [514, 270] width 13 height 13
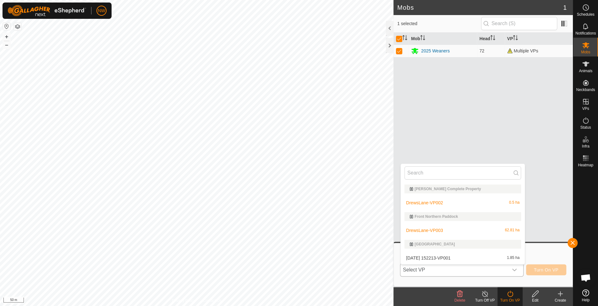
click at [437, 200] on li "DrewsLane-VP002 0.5 ha" at bounding box center [463, 203] width 124 height 13
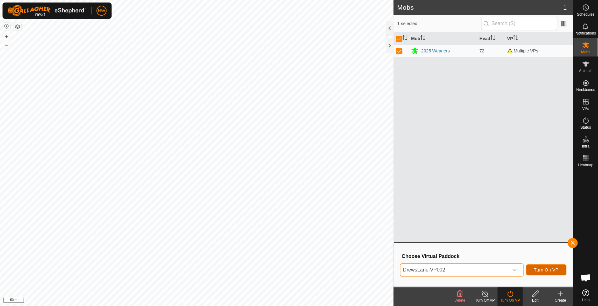
click at [545, 269] on span "Turn On VP" at bounding box center [546, 270] width 25 height 5
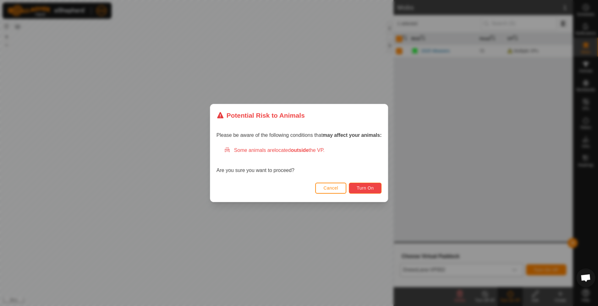
click at [370, 188] on span "Turn On" at bounding box center [365, 188] width 17 height 5
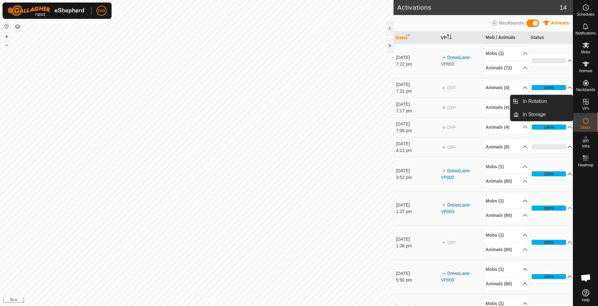
drag, startPoint x: 585, startPoint y: 96, endPoint x: 584, endPoint y: 99, distance: 3.8
click at [584, 99] on icon at bounding box center [586, 102] width 6 height 6
click at [544, 102] on link "In Rotation" at bounding box center [546, 101] width 54 height 13
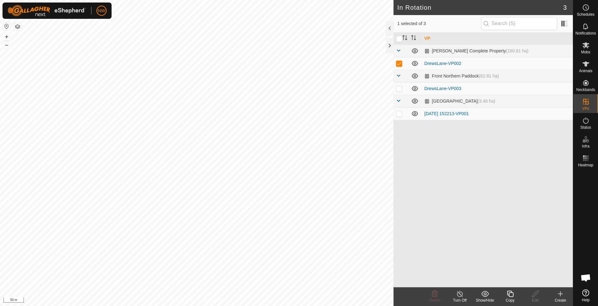
click at [402, 63] on p-checkbox at bounding box center [399, 63] width 6 height 5
click at [397, 90] on p-checkbox at bounding box center [399, 88] width 6 height 5
click at [587, 121] on icon at bounding box center [586, 120] width 6 height 6
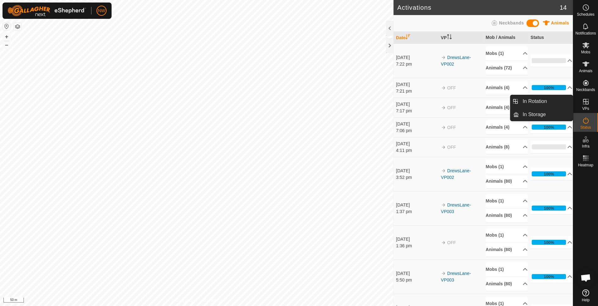
click at [581, 103] on es-virtualpaddocks-svg-icon at bounding box center [585, 102] width 11 height 10
click at [584, 100] on icon at bounding box center [586, 102] width 8 height 8
click at [537, 102] on link "In Rotation" at bounding box center [546, 101] width 54 height 13
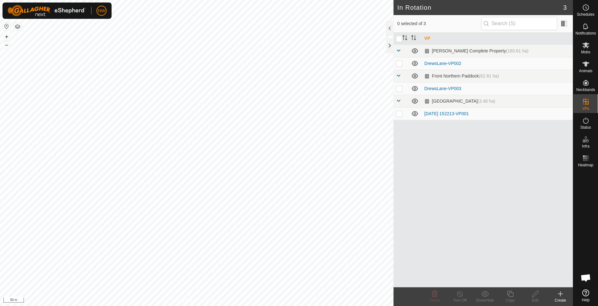
click at [399, 88] on p-checkbox at bounding box center [399, 88] width 6 height 5
click at [588, 122] on icon at bounding box center [586, 121] width 8 height 8
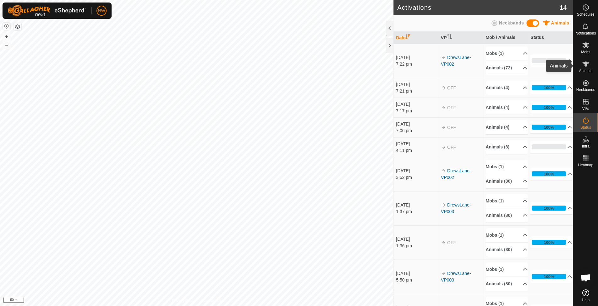
click at [587, 69] on span "Animals" at bounding box center [586, 71] width 14 height 4
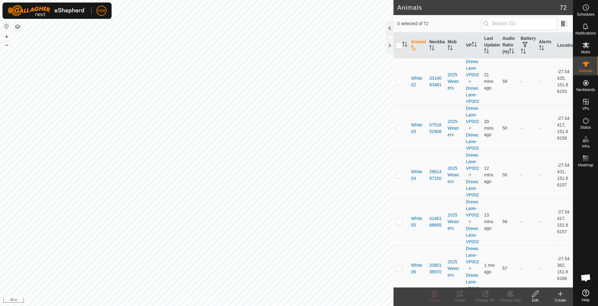
click at [387, 26] on div at bounding box center [390, 28] width 8 height 15
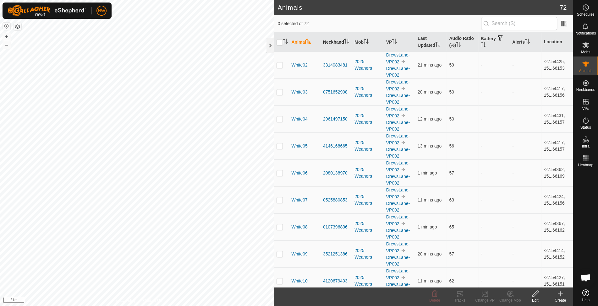
click at [340, 38] on th "Neckband" at bounding box center [335, 42] width 31 height 19
click at [277, 40] on input "checkbox" at bounding box center [279, 42] width 6 height 6
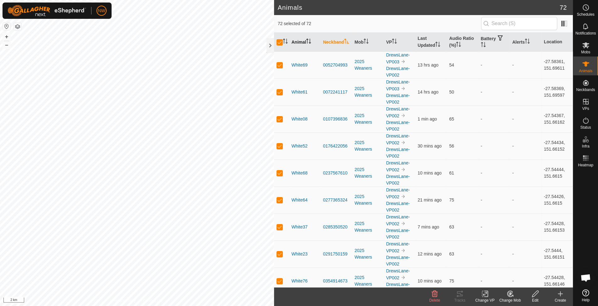
click at [307, 40] on icon "Activate to sort" at bounding box center [308, 41] width 5 height 5
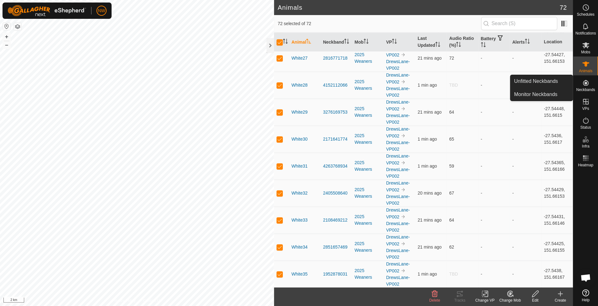
click at [587, 85] on icon at bounding box center [586, 83] width 6 height 6
click at [527, 79] on link "Unfitted Neckbands" at bounding box center [541, 81] width 62 height 13
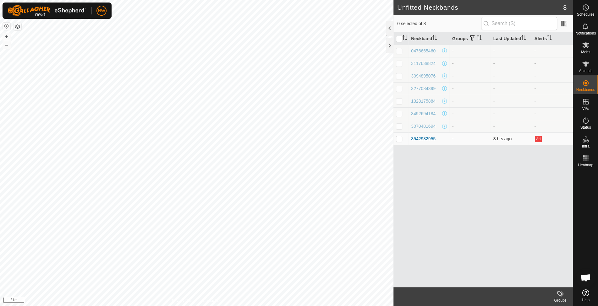
click at [397, 138] on p-checkbox at bounding box center [399, 138] width 6 height 5
click at [398, 126] on p-checkbox at bounding box center [399, 126] width 6 height 5
click at [400, 124] on p-checkbox at bounding box center [399, 126] width 6 height 5
click at [400, 136] on p-checkbox at bounding box center [399, 138] width 6 height 5
click at [398, 137] on p-checkbox at bounding box center [399, 138] width 6 height 5
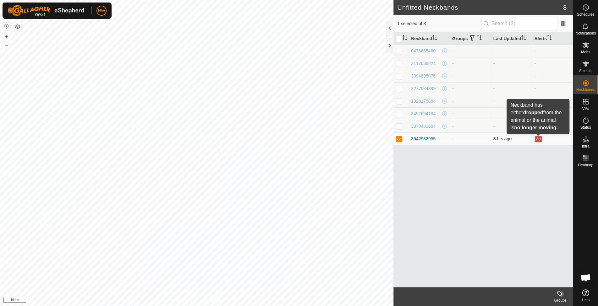
click at [540, 138] on button "Ad" at bounding box center [538, 139] width 7 height 6
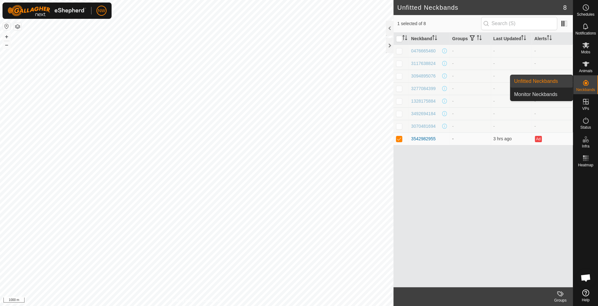
click at [550, 83] on link "Unfitted Neckbands" at bounding box center [541, 81] width 62 height 13
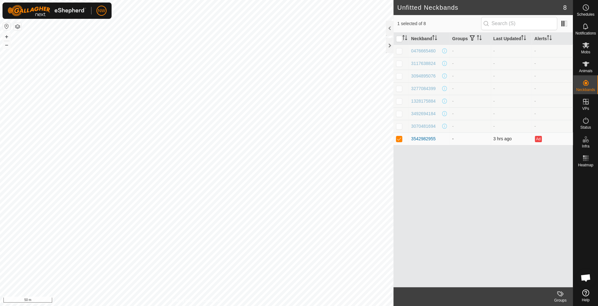
drag, startPoint x: 428, startPoint y: 139, endPoint x: 402, endPoint y: 141, distance: 26.8
click at [402, 141] on p-checkbox at bounding box center [399, 138] width 6 height 5
click at [584, 63] on icon at bounding box center [585, 64] width 7 height 5
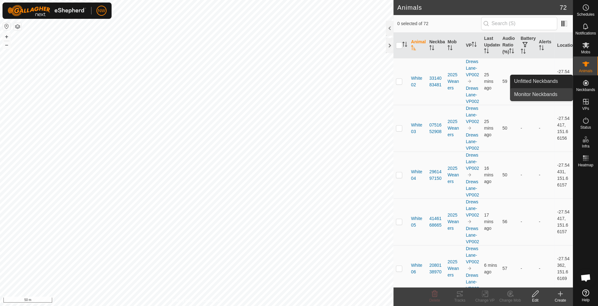
click at [538, 95] on link "Monitor Neckbands" at bounding box center [541, 94] width 62 height 13
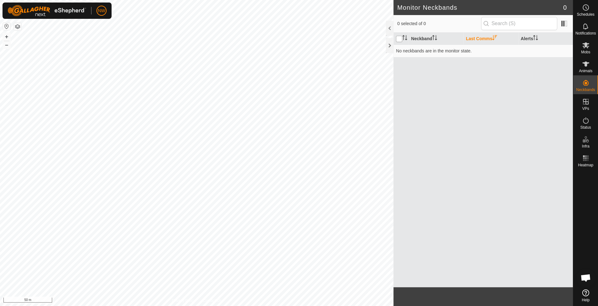
click at [400, 37] on input "checkbox" at bounding box center [399, 39] width 6 height 6
click at [583, 76] on div "Neckbands" at bounding box center [585, 84] width 25 height 19
click at [585, 81] on icon at bounding box center [586, 83] width 6 height 6
click at [549, 84] on link "Unfitted Neckbands" at bounding box center [541, 81] width 62 height 13
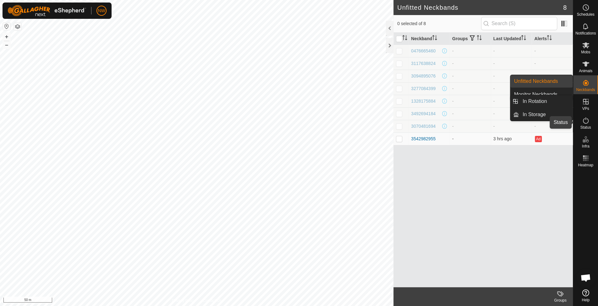
click at [589, 121] on es-activation-svg-icon at bounding box center [585, 121] width 11 height 10
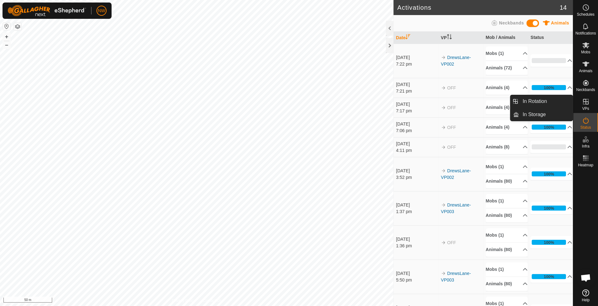
click at [585, 97] on es-virtualpaddocks-svg-icon at bounding box center [585, 102] width 11 height 10
click at [542, 101] on link "In Rotation" at bounding box center [546, 101] width 54 height 13
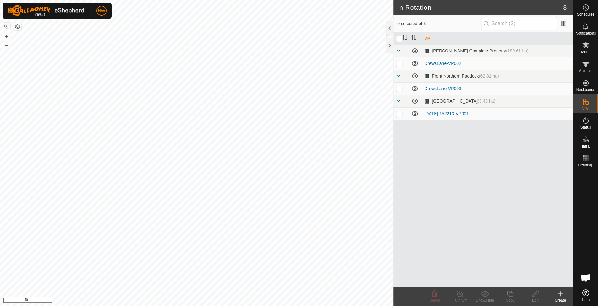
click at [399, 90] on p-checkbox at bounding box center [399, 88] width 6 height 5
click at [510, 295] on icon at bounding box center [510, 294] width 8 height 8
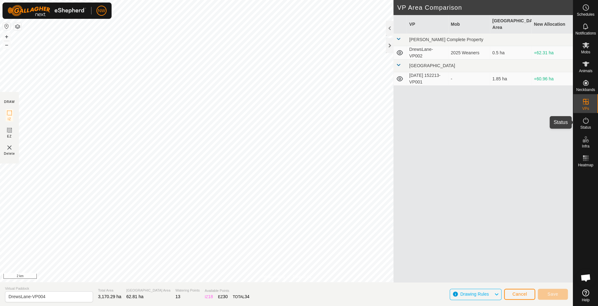
click at [589, 122] on es-activation-svg-icon at bounding box center [585, 121] width 11 height 10
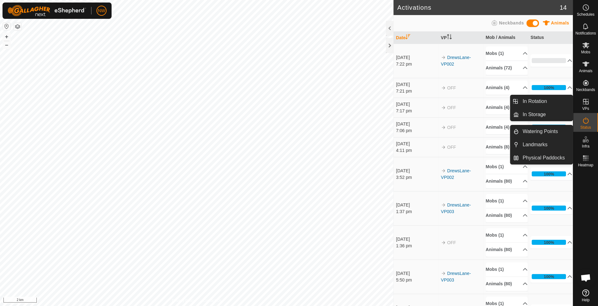
click at [587, 107] on span "VPs" at bounding box center [585, 109] width 7 height 4
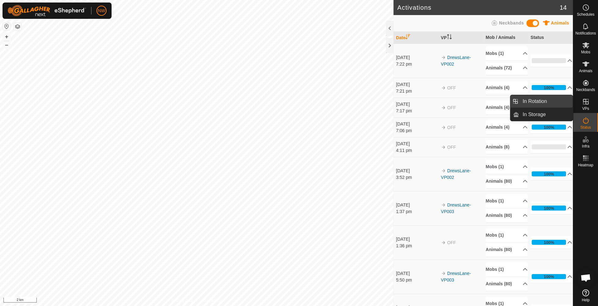
click at [550, 105] on link "In Rotation" at bounding box center [546, 101] width 54 height 13
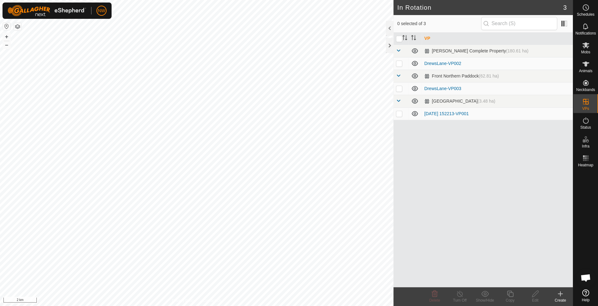
click at [397, 87] on p-checkbox at bounding box center [399, 88] width 6 height 5
click at [462, 295] on icon at bounding box center [460, 294] width 6 height 6
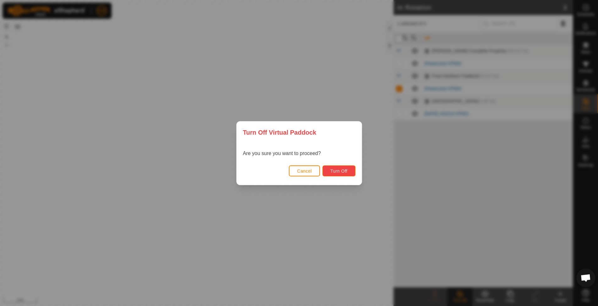
click at [335, 170] on span "Turn Off" at bounding box center [338, 171] width 17 height 5
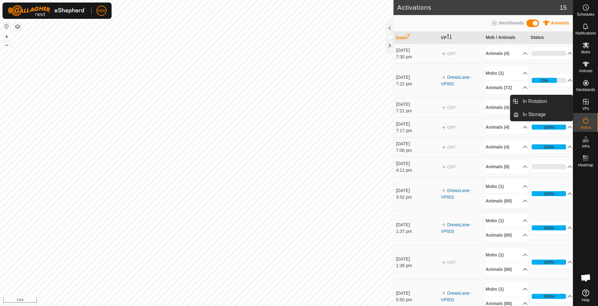
click at [589, 102] on icon at bounding box center [586, 102] width 8 height 8
click at [552, 102] on link "In Rotation" at bounding box center [546, 101] width 54 height 13
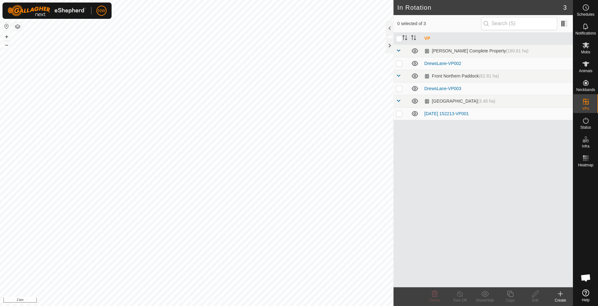
click at [400, 89] on p-checkbox at bounding box center [399, 88] width 6 height 5
click at [390, 28] on div at bounding box center [390, 28] width 8 height 15
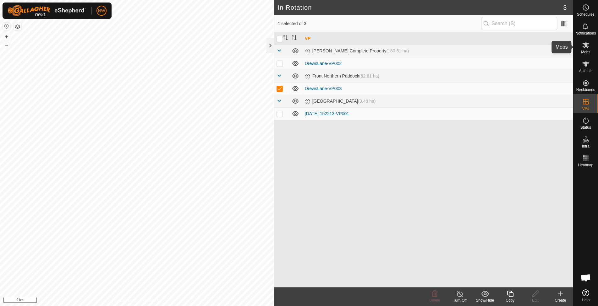
click at [584, 39] on div "Mobs" at bounding box center [585, 47] width 25 height 19
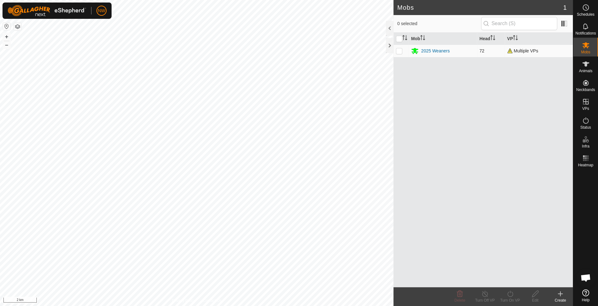
click at [398, 50] on p-checkbox at bounding box center [399, 50] width 6 height 5
click at [513, 298] on div "Turn On VP" at bounding box center [509, 301] width 25 height 6
click at [516, 282] on link "Now" at bounding box center [529, 280] width 62 height 13
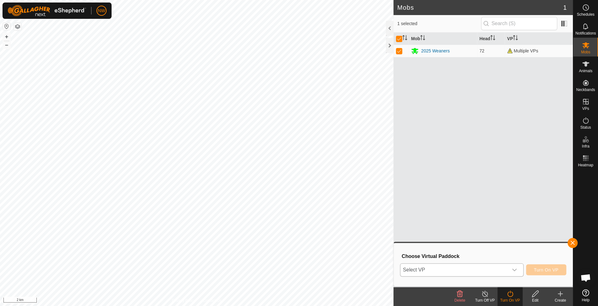
click at [518, 271] on div "dropdown trigger" at bounding box center [514, 270] width 13 height 13
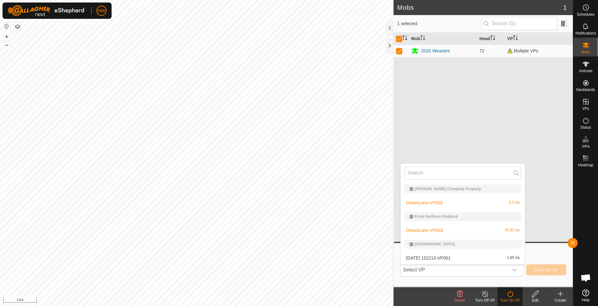
click at [486, 292] on icon at bounding box center [485, 294] width 6 height 6
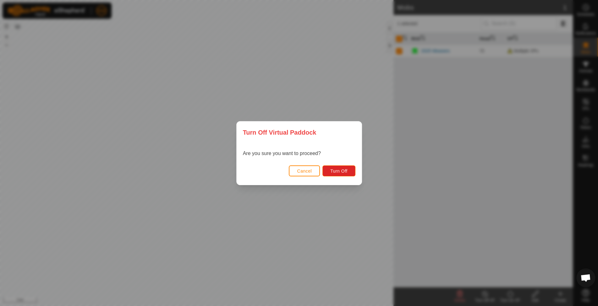
click at [310, 172] on span "Cancel" at bounding box center [304, 171] width 15 height 5
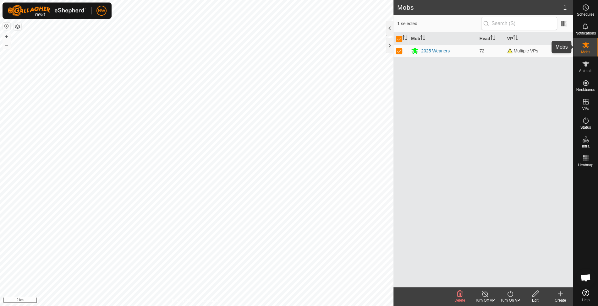
click at [590, 51] on span "Mobs" at bounding box center [585, 52] width 9 height 4
click at [486, 300] on div "Turn Off VP" at bounding box center [484, 301] width 25 height 6
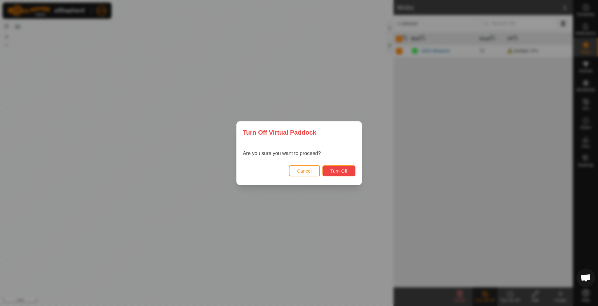
click at [346, 172] on span "Turn Off" at bounding box center [338, 171] width 17 height 5
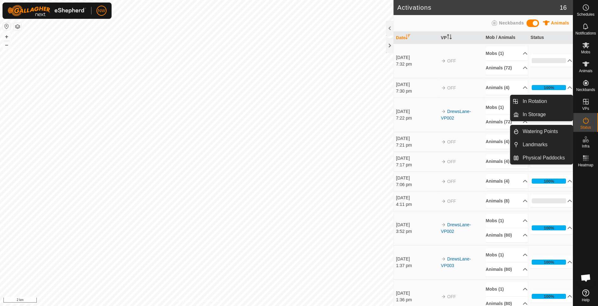
click at [586, 103] on icon at bounding box center [586, 102] width 8 height 8
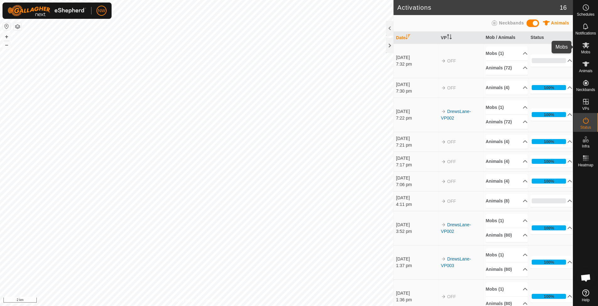
click at [588, 47] on icon at bounding box center [586, 45] width 8 height 8
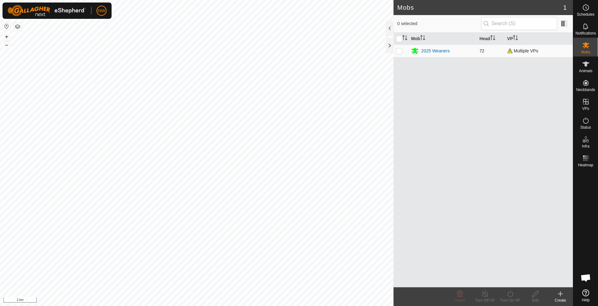
click at [401, 50] on p-checkbox at bounding box center [399, 50] width 6 height 5
click at [507, 294] on icon at bounding box center [510, 294] width 8 height 8
click at [509, 285] on link "Now" at bounding box center [529, 280] width 62 height 13
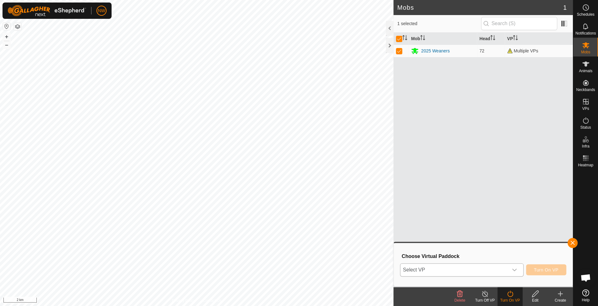
click at [514, 271] on icon "dropdown trigger" at bounding box center [514, 270] width 5 height 5
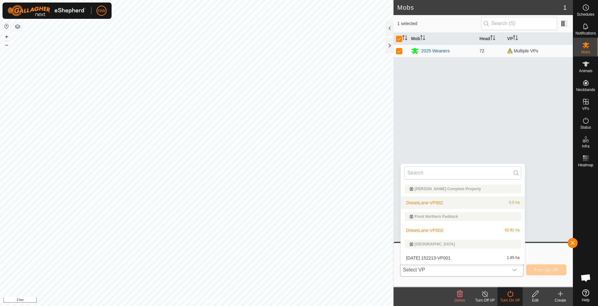
click at [426, 203] on li "DrewsLane-VP002 0.5 ha" at bounding box center [463, 203] width 124 height 13
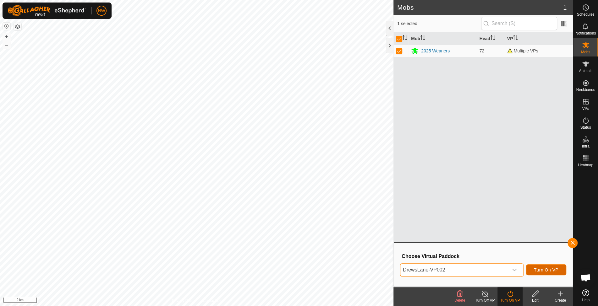
click at [545, 270] on span "Turn On VP" at bounding box center [546, 270] width 25 height 5
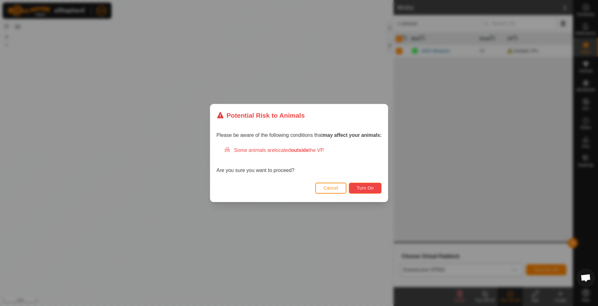
click at [364, 184] on button "Turn On" at bounding box center [365, 188] width 33 height 11
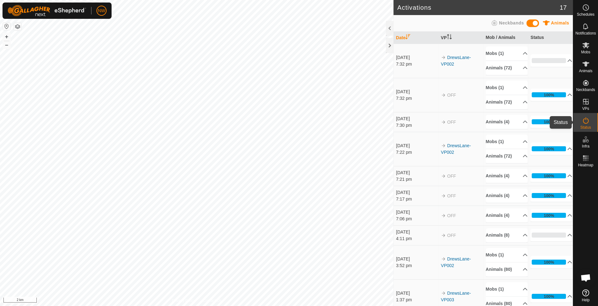
click at [587, 127] on span "Status" at bounding box center [585, 128] width 11 height 4
click at [590, 48] on es-mob-svg-icon at bounding box center [585, 45] width 11 height 10
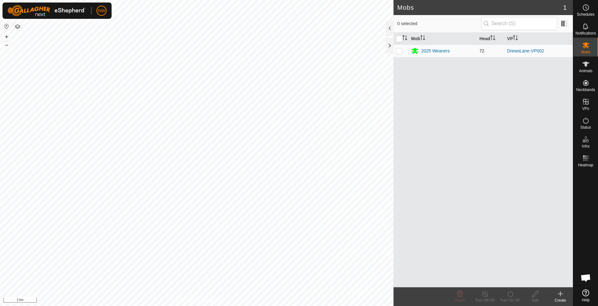
click at [399, 52] on p-checkbox at bounding box center [399, 50] width 6 height 5
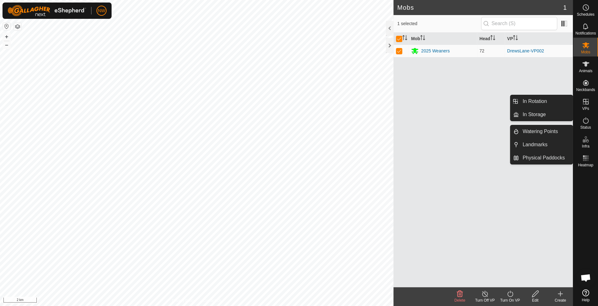
click at [589, 107] on div "VPs" at bounding box center [585, 103] width 25 height 19
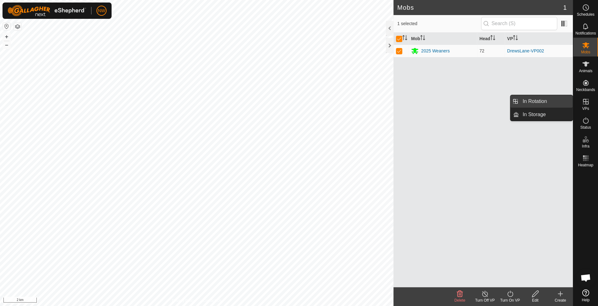
click at [547, 104] on link "In Rotation" at bounding box center [546, 101] width 54 height 13
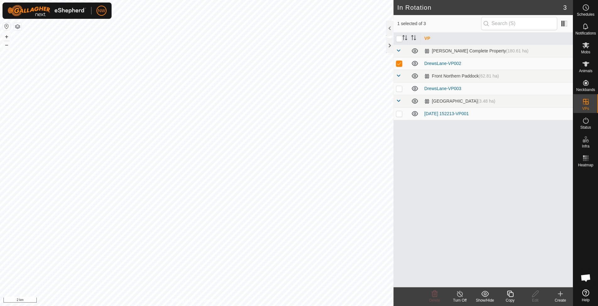
click at [397, 62] on p-checkbox at bounding box center [399, 63] width 6 height 5
click at [398, 90] on p-tablecheckbox at bounding box center [399, 88] width 6 height 5
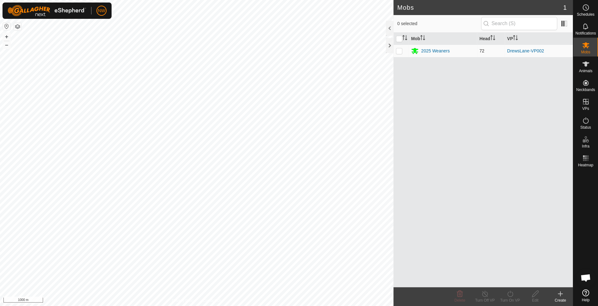
click at [400, 49] on p-checkbox at bounding box center [399, 50] width 6 height 5
checkbox input "true"
click at [589, 49] on es-mob-svg-icon at bounding box center [585, 45] width 11 height 10
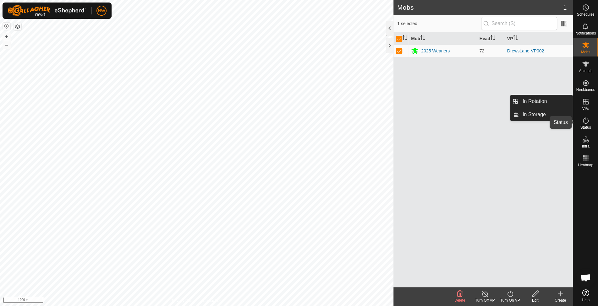
click at [590, 120] on es-activation-svg-icon at bounding box center [585, 121] width 11 height 10
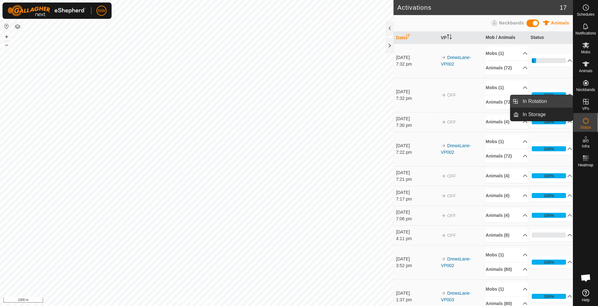
click at [545, 99] on link "In Rotation" at bounding box center [546, 101] width 54 height 13
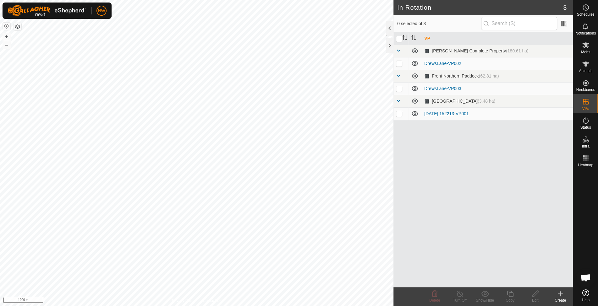
click at [401, 88] on p-checkbox at bounding box center [399, 88] width 6 height 5
checkbox input "true"
click at [567, 21] on span at bounding box center [564, 24] width 10 height 10
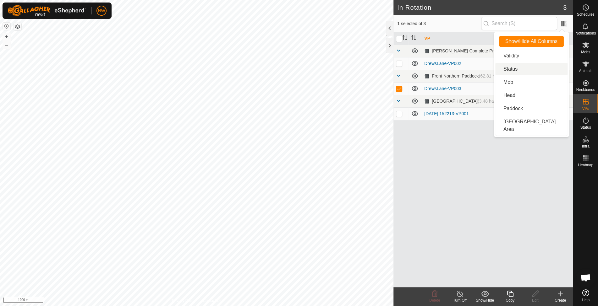
click at [522, 70] on li "Status" at bounding box center [531, 69] width 72 height 13
click at [514, 81] on li "Mob" at bounding box center [531, 82] width 72 height 13
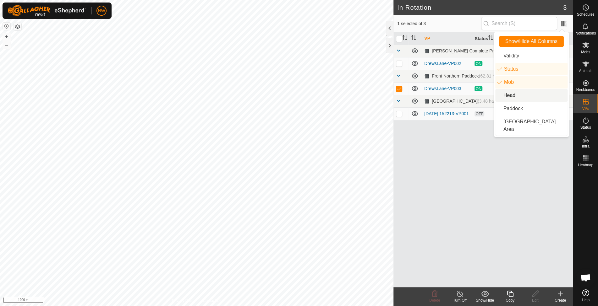
click at [507, 96] on li "Head" at bounding box center [531, 95] width 72 height 13
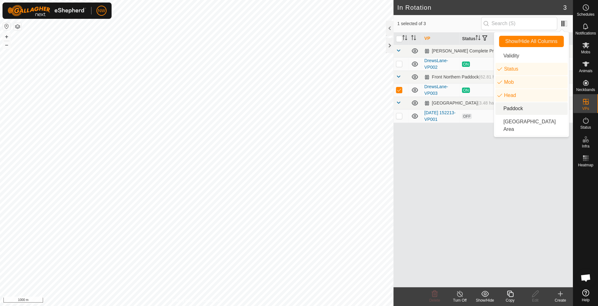
click at [506, 107] on li "Paddock" at bounding box center [531, 108] width 72 height 13
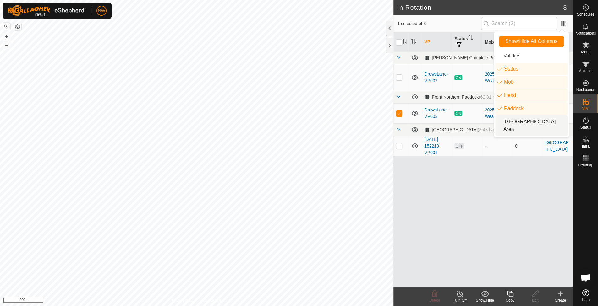
click at [505, 120] on li "[GEOGRAPHIC_DATA] Area" at bounding box center [531, 126] width 72 height 20
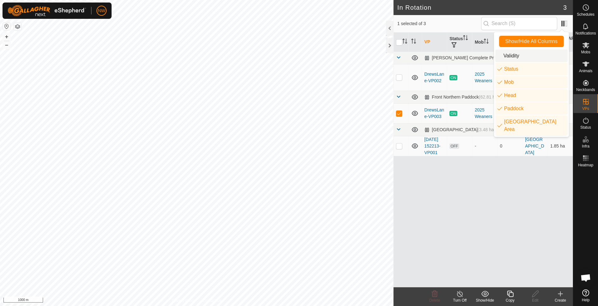
click at [501, 55] on li "Validity" at bounding box center [531, 56] width 72 height 13
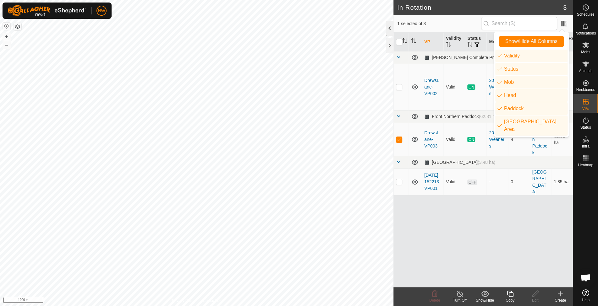
click at [390, 27] on div at bounding box center [390, 28] width 8 height 15
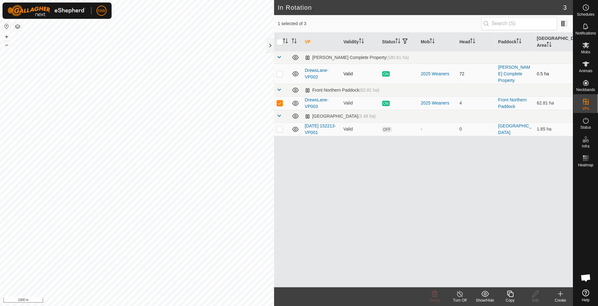
click at [276, 71] on p-checkbox at bounding box center [279, 73] width 6 height 5
checkbox input "true"
click at [279, 127] on p-checkbox at bounding box center [279, 129] width 6 height 5
checkbox input "true"
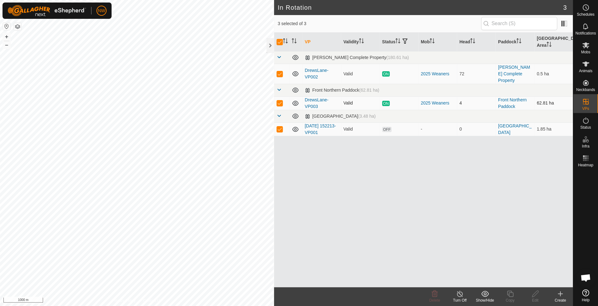
click at [281, 96] on td at bounding box center [281, 103] width 15 height 14
checkbox input "false"
click at [66, 0] on html "NW Schedules Notifications Mobs Animals Neckbands VPs Status Infra Heatmap Help…" at bounding box center [299, 153] width 598 height 306
checkbox input "false"
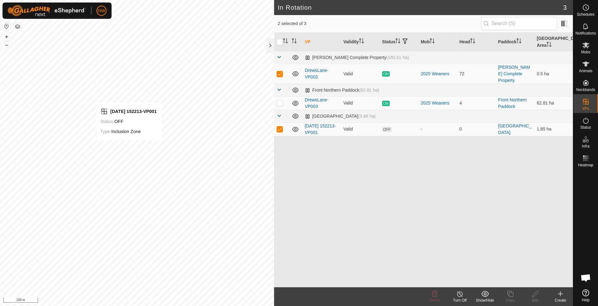
checkbox input "true"
checkbox input "false"
checkbox input "true"
drag, startPoint x: 76, startPoint y: 18, endPoint x: 353, endPoint y: 205, distance: 334.2
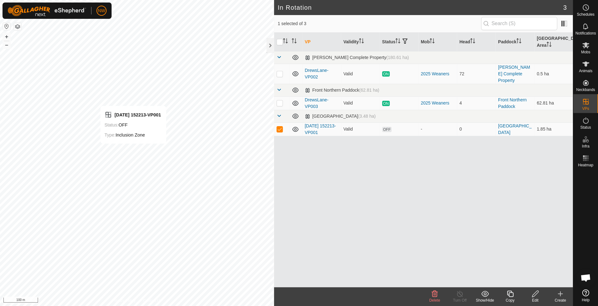
click at [353, 205] on div "VP Validity Status Mob Head Paddock Grazing Area [PERSON_NAME] Complete Propert…" at bounding box center [423, 160] width 299 height 255
checkbox input "true"
checkbox input "false"
click at [280, 101] on p-checkbox at bounding box center [279, 103] width 6 height 5
checkbox input "false"
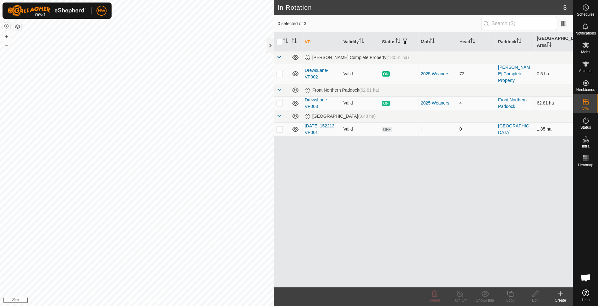
click at [280, 123] on td at bounding box center [281, 130] width 15 height 14
click at [278, 127] on p-checkbox at bounding box center [279, 129] width 6 height 5
checkbox input "false"
click at [277, 71] on p-tablecheckbox at bounding box center [279, 73] width 6 height 5
checkbox input "true"
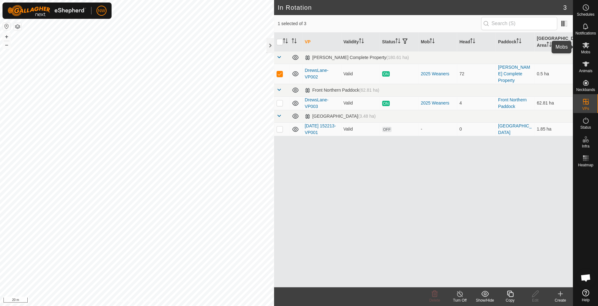
click at [587, 43] on icon at bounding box center [585, 45] width 7 height 6
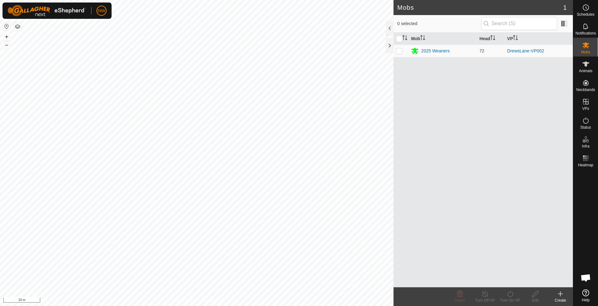
click at [402, 306] on html "NW Schedules Notifications Mobs Animals Neckbands VPs Status Infra Heatmap Help…" at bounding box center [299, 153] width 598 height 306
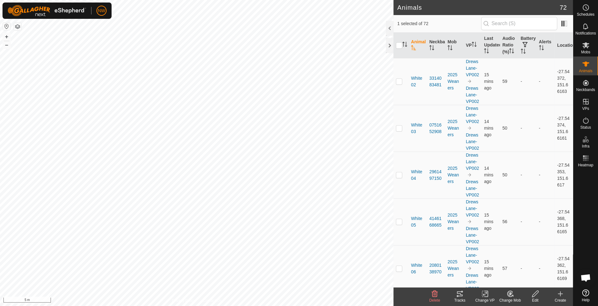
click at [458, 295] on icon at bounding box center [460, 294] width 8 height 8
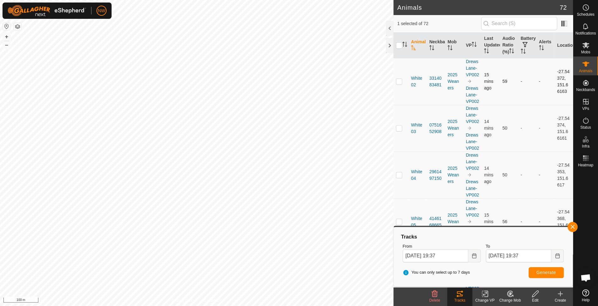
click at [402, 82] on td at bounding box center [400, 81] width 15 height 47
checkbox input "true"
click at [549, 273] on span "Generate" at bounding box center [545, 272] width 19 height 5
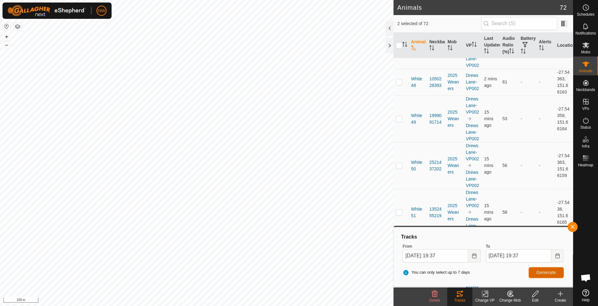
scroll to position [2178, 0]
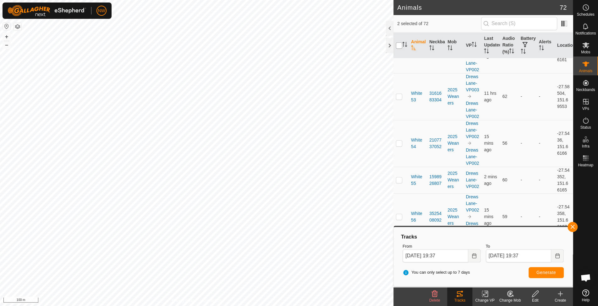
click at [401, 47] on input "checkbox" at bounding box center [399, 45] width 6 height 6
checkbox input "true"
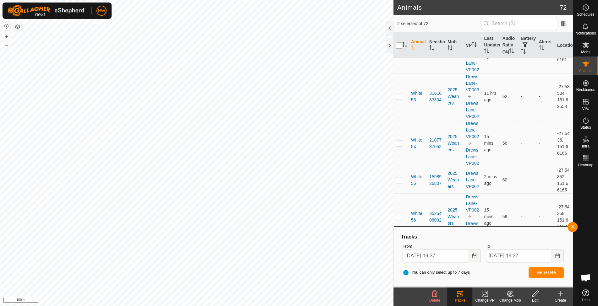
checkbox input "true"
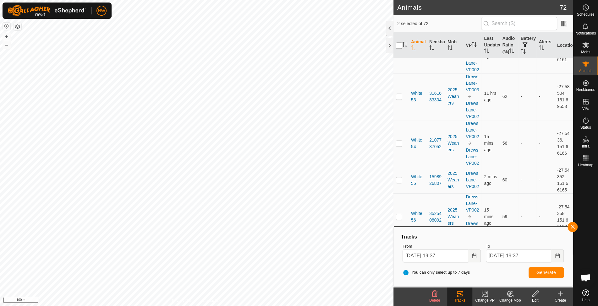
checkbox input "true"
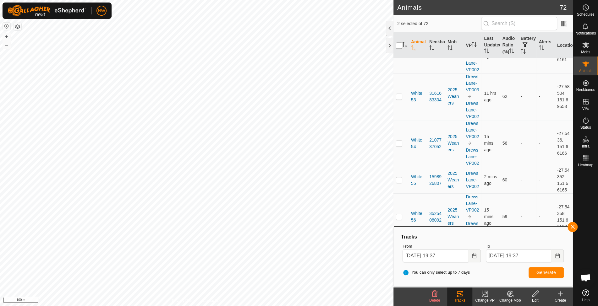
checkbox input "true"
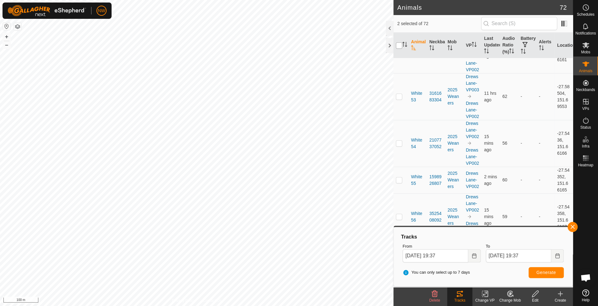
checkbox input "true"
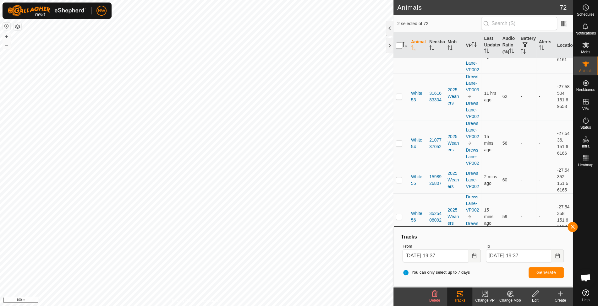
checkbox input "true"
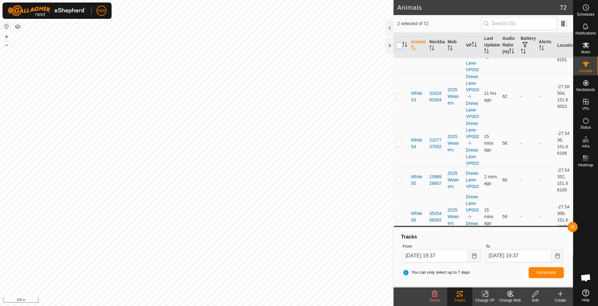
checkbox input "true"
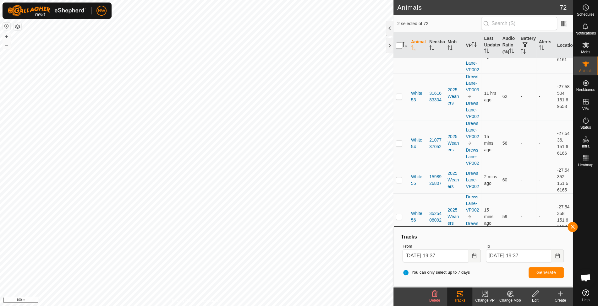
checkbox input "true"
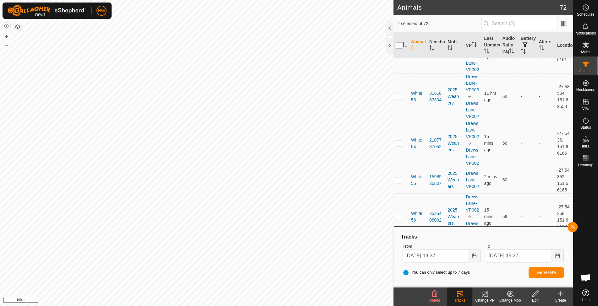
checkbox input "true"
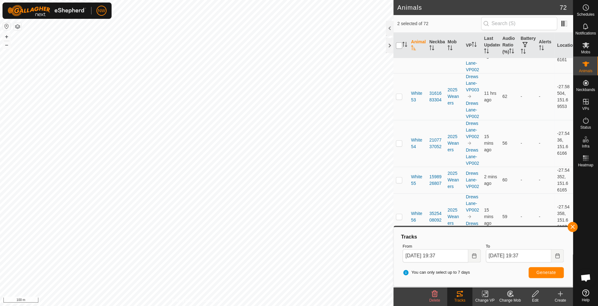
checkbox input "true"
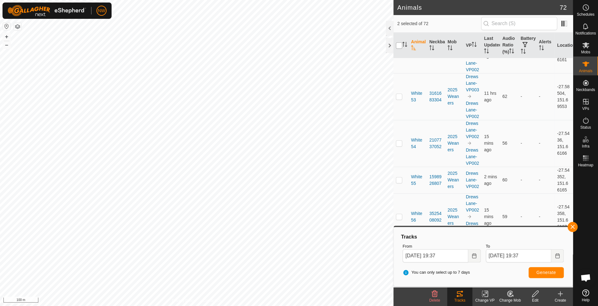
checkbox input "true"
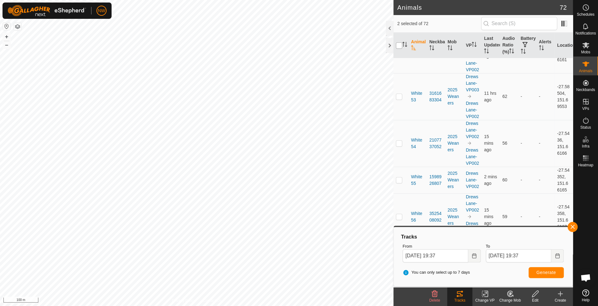
checkbox input "true"
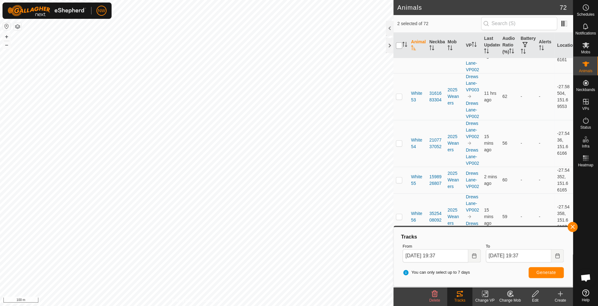
checkbox input "true"
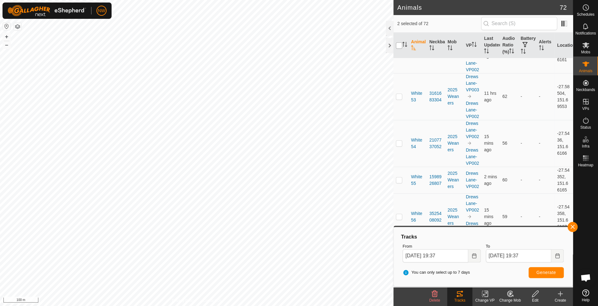
checkbox input "true"
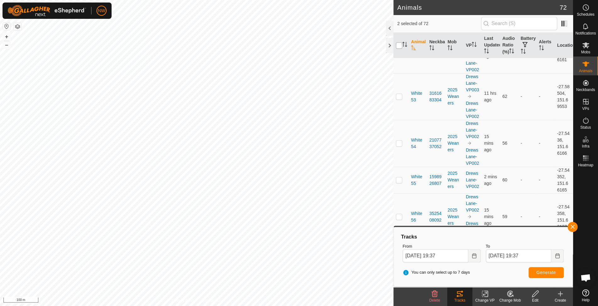
checkbox input "true"
click at [401, 45] on input "checkbox" at bounding box center [399, 45] width 6 height 6
checkbox input "false"
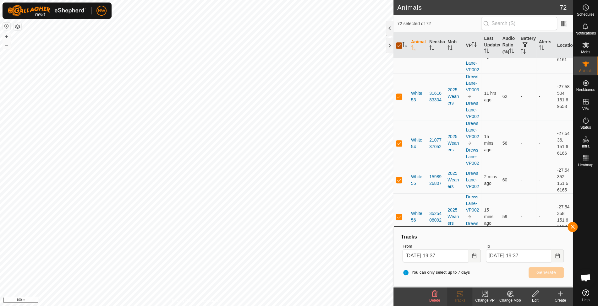
checkbox input "false"
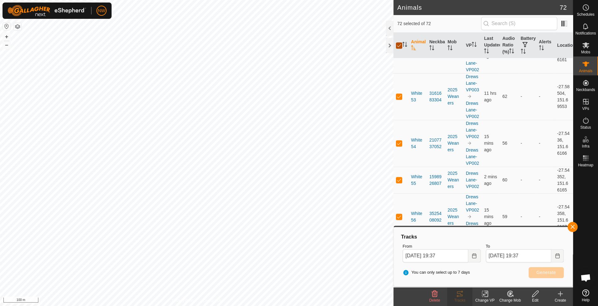
checkbox input "false"
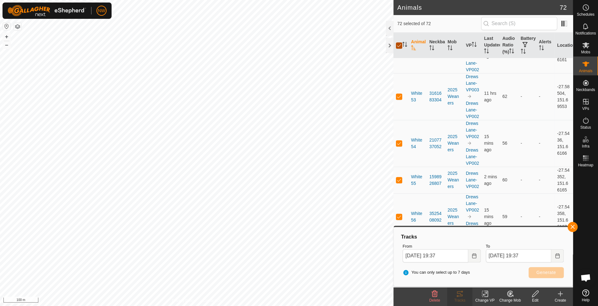
checkbox input "false"
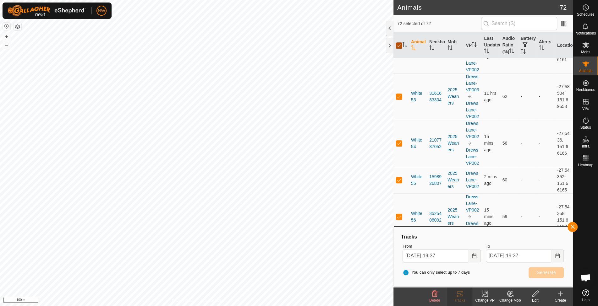
checkbox input "false"
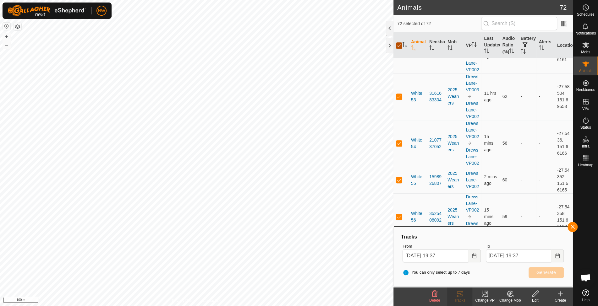
checkbox input "false"
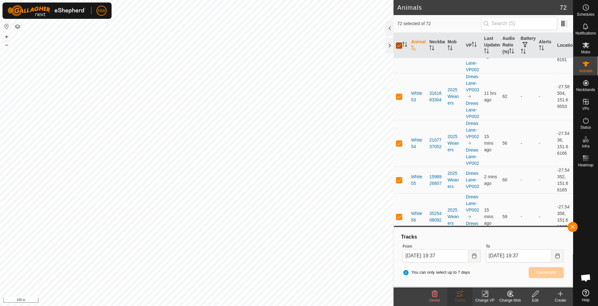
checkbox input "false"
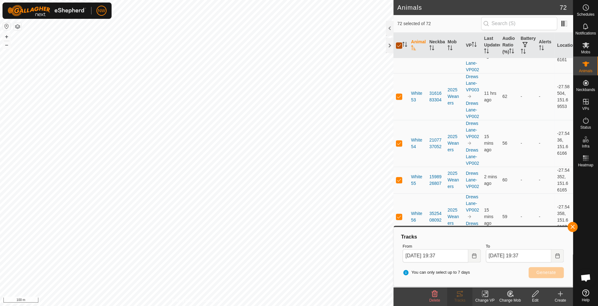
checkbox input "false"
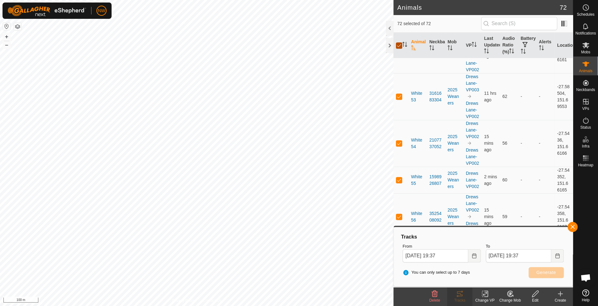
checkbox input "false"
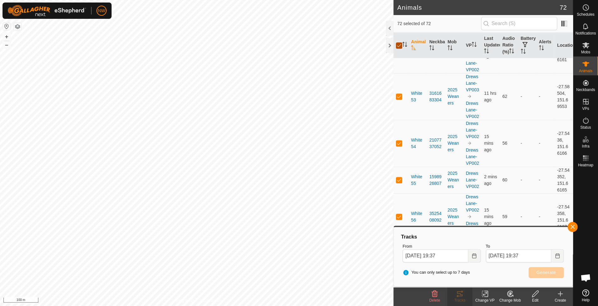
checkbox input "false"
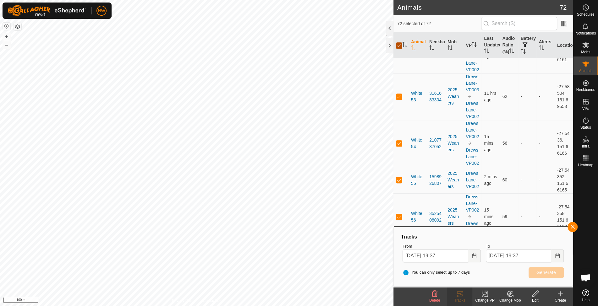
checkbox input "false"
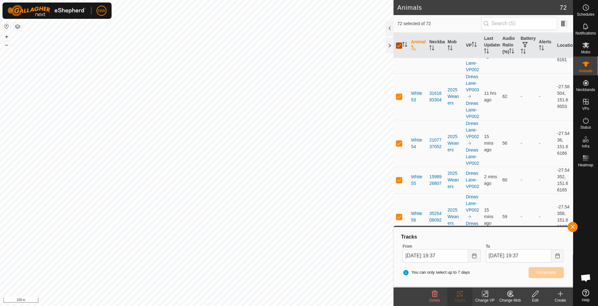
checkbox input "false"
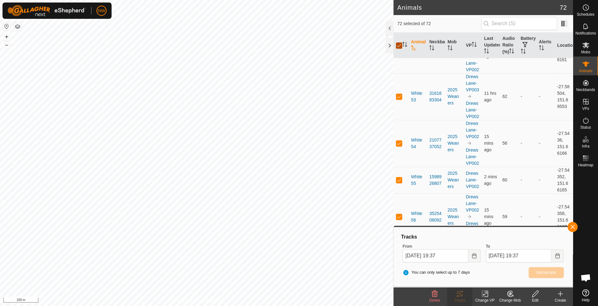
checkbox input "false"
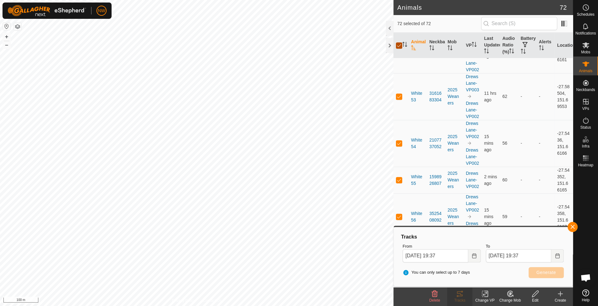
checkbox input "false"
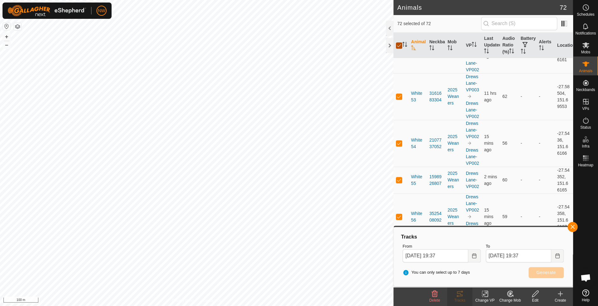
checkbox input "false"
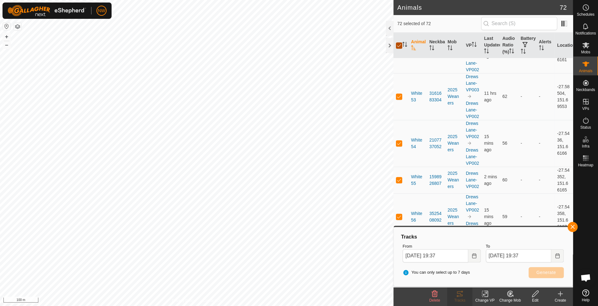
checkbox input "false"
checkbox input "true"
click at [538, 270] on span "Generate" at bounding box center [545, 272] width 19 height 5
click at [372, 306] on html "NW Schedules Notifications Mobs Animals Neckbands VPs Status Infra Heatmap Help…" at bounding box center [299, 153] width 598 height 306
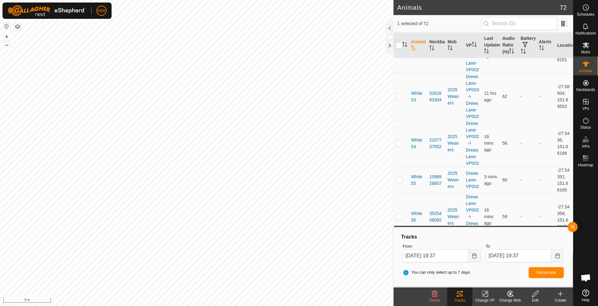
click at [347, 306] on html "NW Schedules Notifications Mobs Animals Neckbands VPs Status Infra Heatmap Help…" at bounding box center [299, 153] width 598 height 306
